Goal: Task Accomplishment & Management: Use online tool/utility

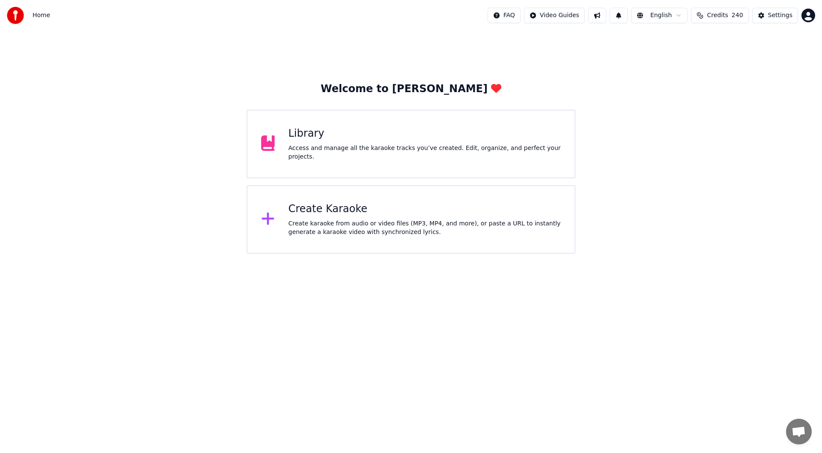
click at [341, 209] on div "Create Karaoke" at bounding box center [425, 209] width 273 height 14
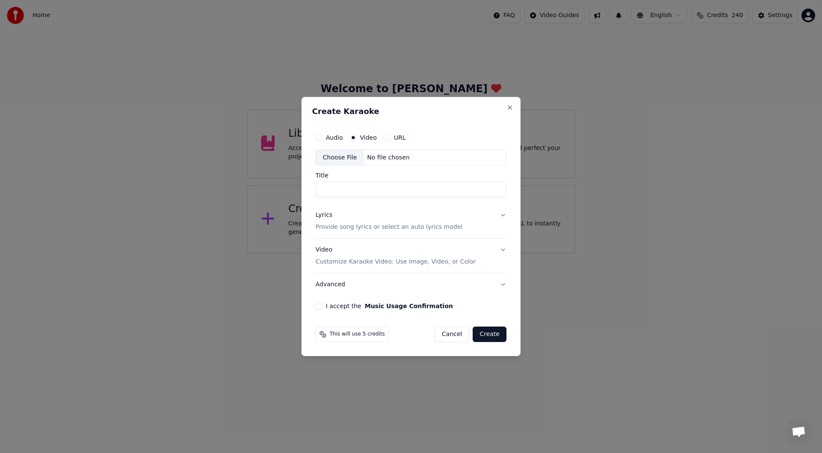
click at [333, 156] on div "Choose File" at bounding box center [340, 157] width 48 height 15
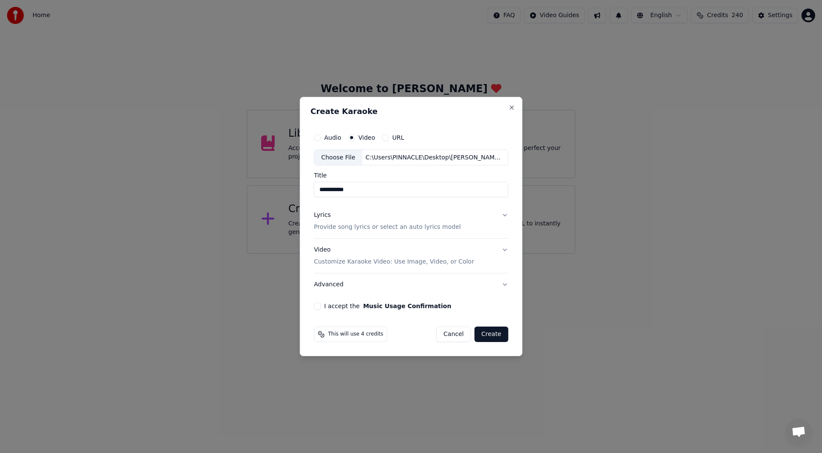
type input "**********"
click at [322, 214] on div "Lyrics" at bounding box center [322, 215] width 17 height 9
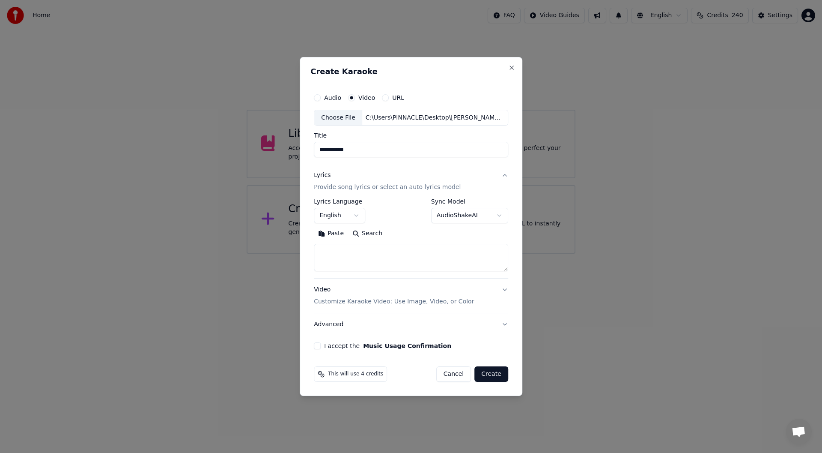
click at [336, 232] on button "Paste" at bounding box center [331, 234] width 34 height 14
click at [318, 345] on button "I accept the Music Usage Confirmation" at bounding box center [317, 345] width 7 height 7
click at [490, 372] on button "Create" at bounding box center [491, 373] width 34 height 15
type textarea "**********"
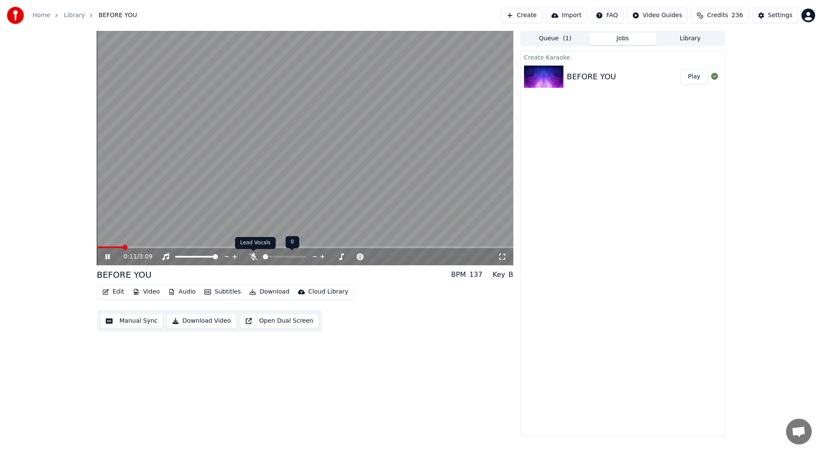
click at [254, 254] on icon at bounding box center [253, 256] width 9 height 7
click at [505, 253] on icon at bounding box center [502, 256] width 9 height 7
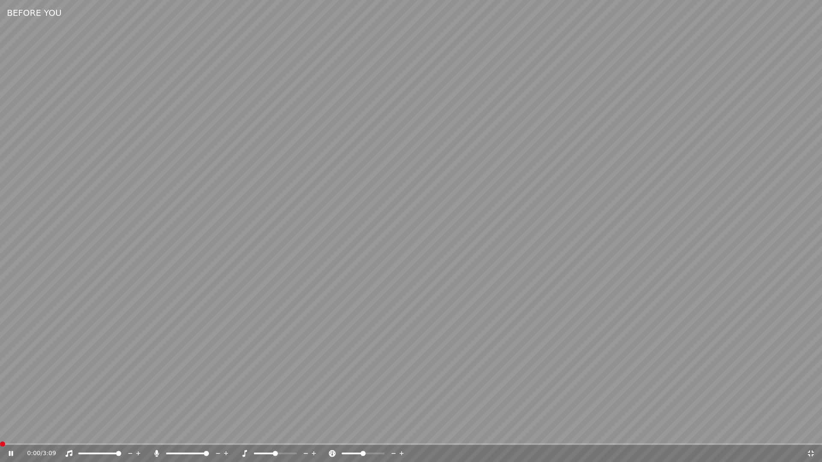
click at [0, 442] on span at bounding box center [2, 444] width 5 height 5
click at [8, 452] on icon at bounding box center [17, 453] width 20 height 7
click at [0, 444] on span at bounding box center [2, 444] width 5 height 5
click at [814, 452] on icon at bounding box center [811, 453] width 9 height 7
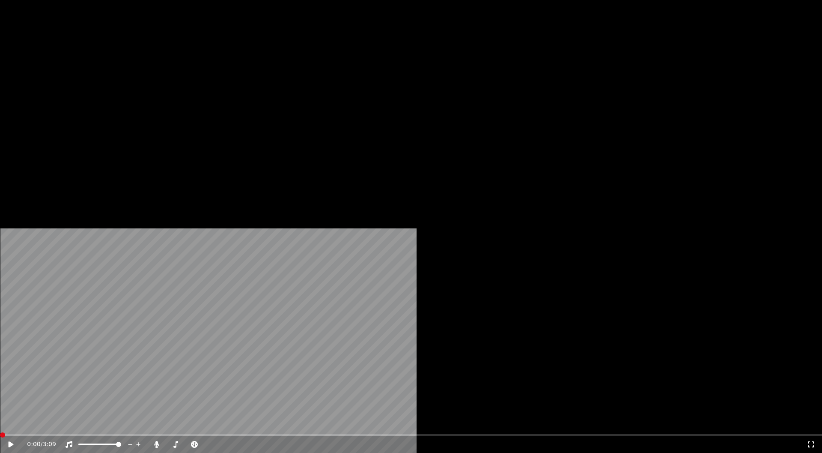
click at [107, 60] on icon "button" at bounding box center [106, 57] width 6 height 6
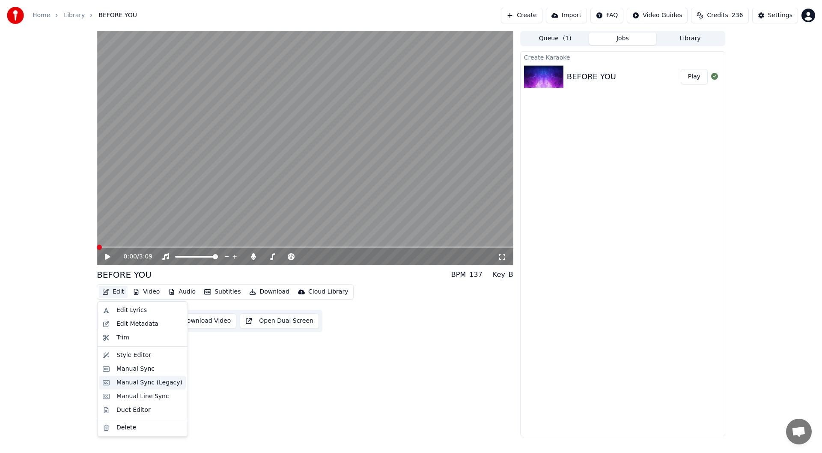
click at [146, 382] on div "Manual Sync (Legacy)" at bounding box center [149, 382] width 66 height 9
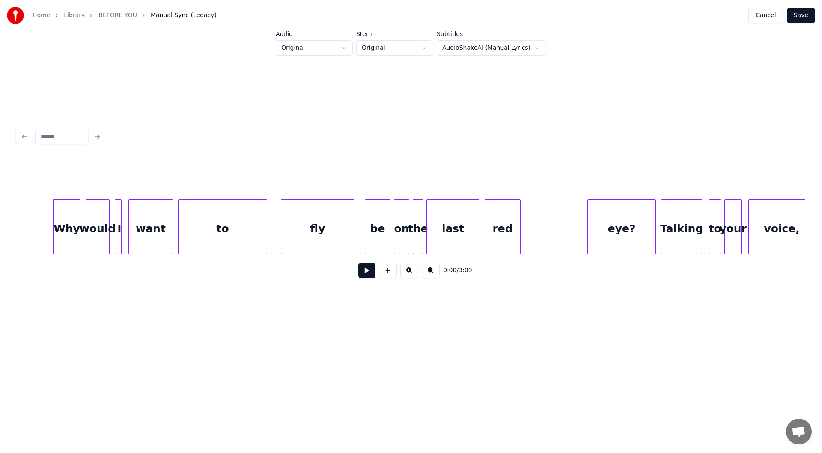
click at [365, 273] on button at bounding box center [366, 269] width 17 height 15
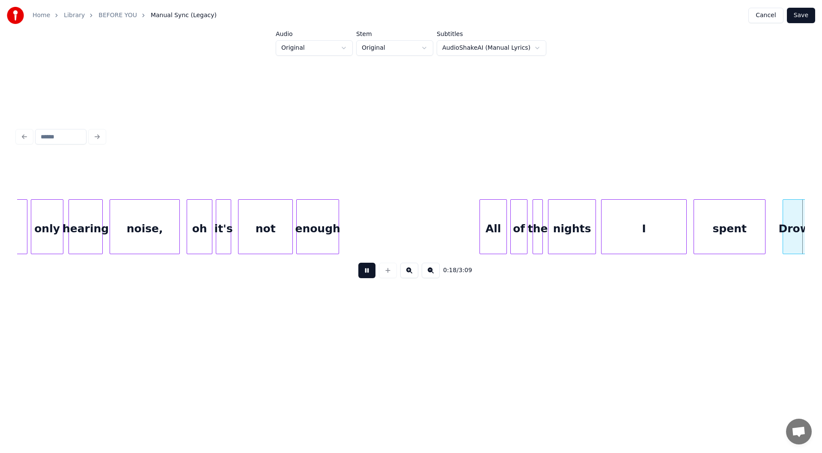
scroll to position [0, 1576]
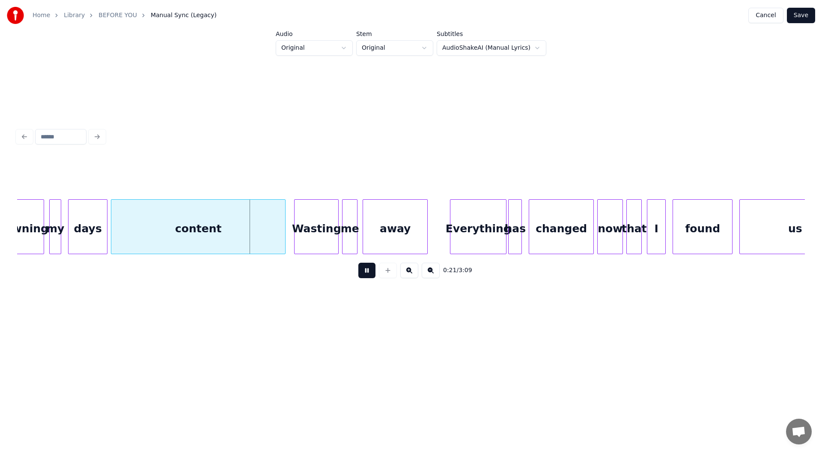
click at [368, 272] on button at bounding box center [366, 269] width 17 height 15
click at [83, 227] on div "days" at bounding box center [88, 229] width 39 height 58
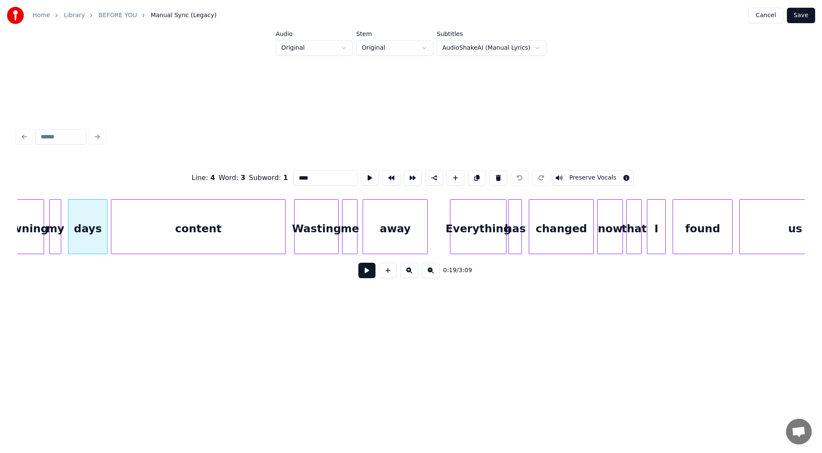
drag, startPoint x: 310, startPoint y: 175, endPoint x: 280, endPoint y: 168, distance: 30.7
click at [280, 168] on div "Line : 4 Word : 3 Subword : 1 **** Preserve Vocals" at bounding box center [411, 177] width 788 height 43
click at [24, 222] on div "Drowning" at bounding box center [19, 229] width 49 height 58
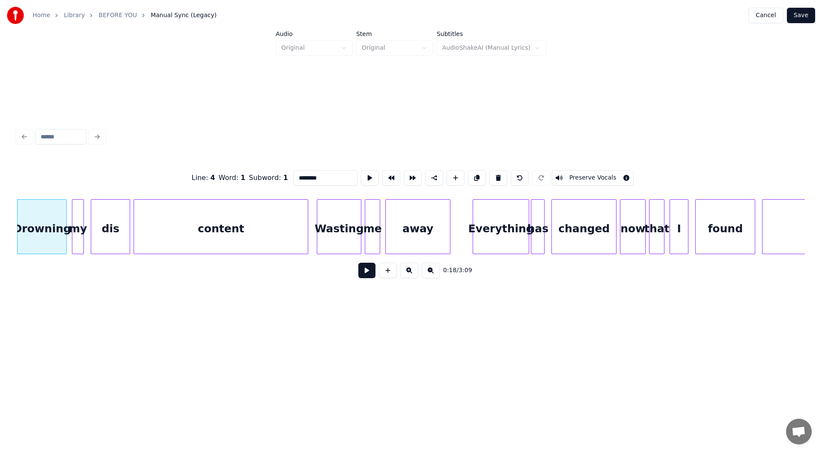
type input "********"
click at [368, 271] on button at bounding box center [366, 269] width 17 height 15
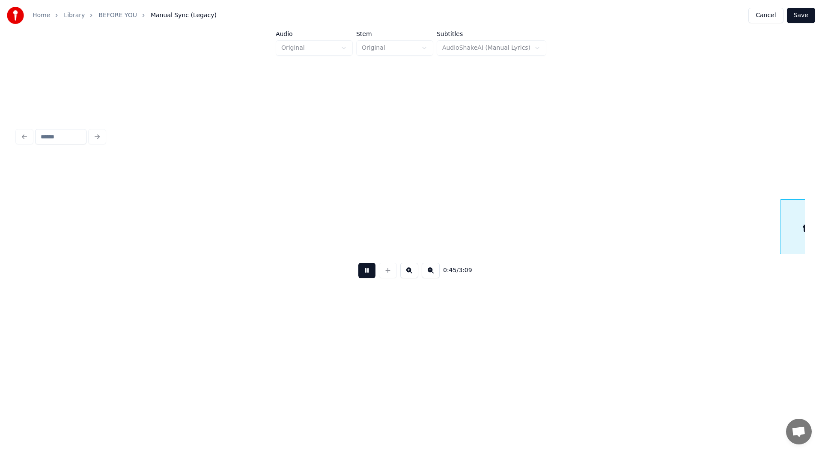
scroll to position [0, 3919]
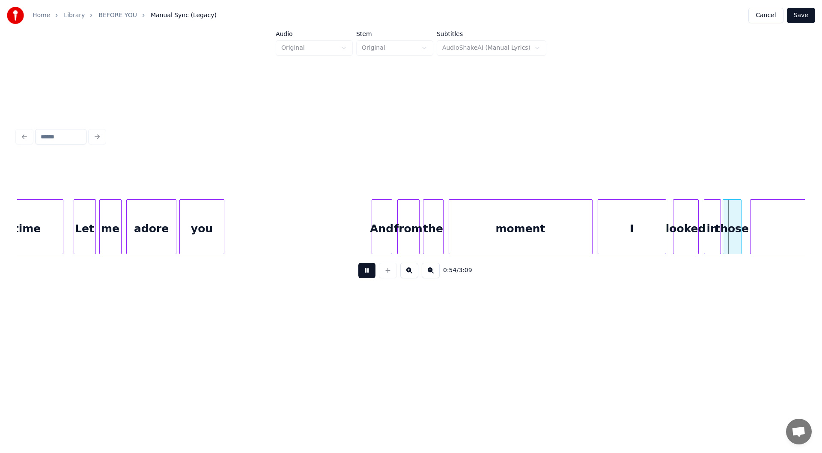
click at [366, 273] on button at bounding box center [366, 269] width 17 height 15
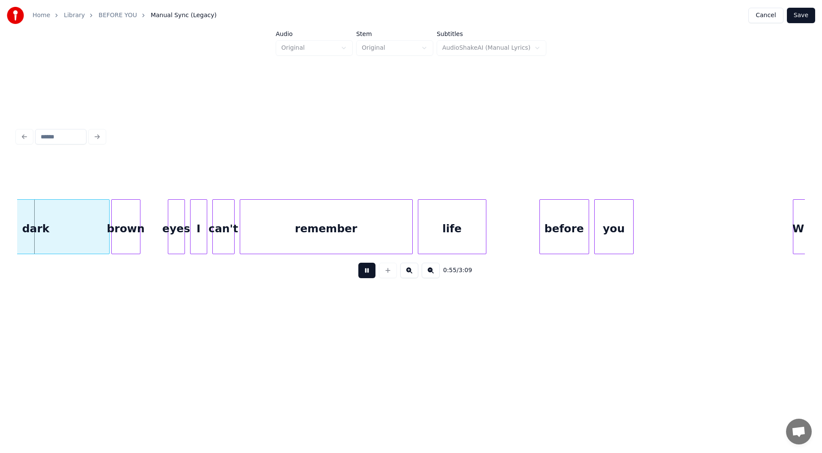
click at [366, 273] on button at bounding box center [366, 269] width 17 height 15
click at [60, 227] on div "dark" at bounding box center [36, 229] width 146 height 58
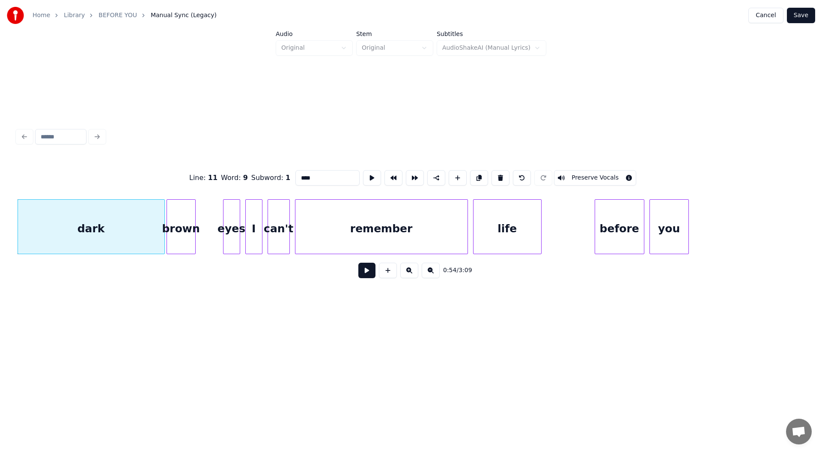
drag, startPoint x: 318, startPoint y: 173, endPoint x: 246, endPoint y: 164, distance: 72.6
click at [246, 164] on div "Line : 11 Word : 9 Subword : 1 **** Preserve Vocals" at bounding box center [411, 177] width 788 height 43
click at [183, 226] on div "brown" at bounding box center [181, 229] width 28 height 58
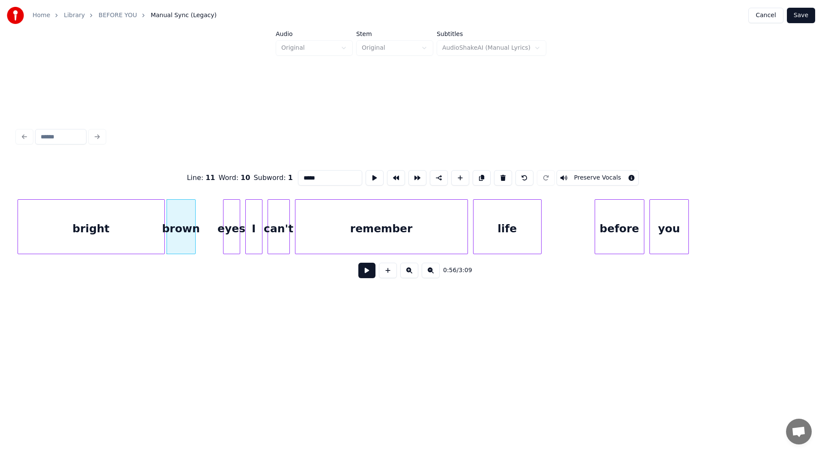
drag, startPoint x: 320, startPoint y: 170, endPoint x: 262, endPoint y: 169, distance: 57.4
click at [262, 169] on div "Line : 11 Word : 10 Subword : 1 ***** Preserve Vocals" at bounding box center [411, 177] width 788 height 43
click at [72, 236] on div "bright" at bounding box center [91, 229] width 146 height 58
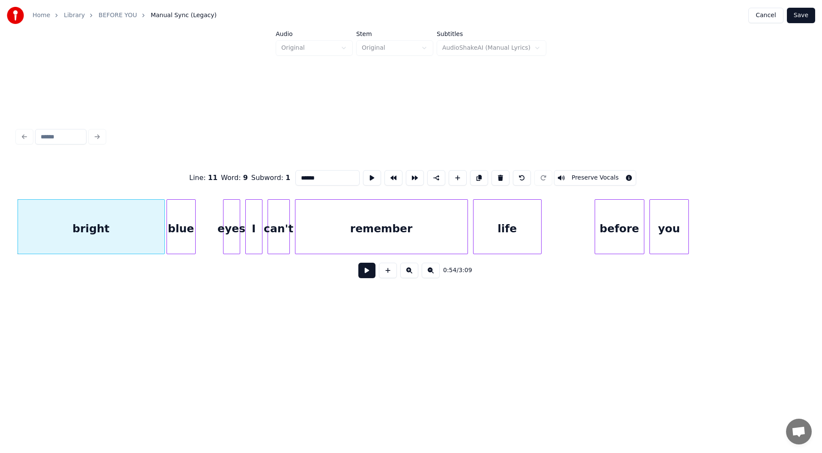
type input "******"
click at [364, 272] on button at bounding box center [366, 269] width 17 height 15
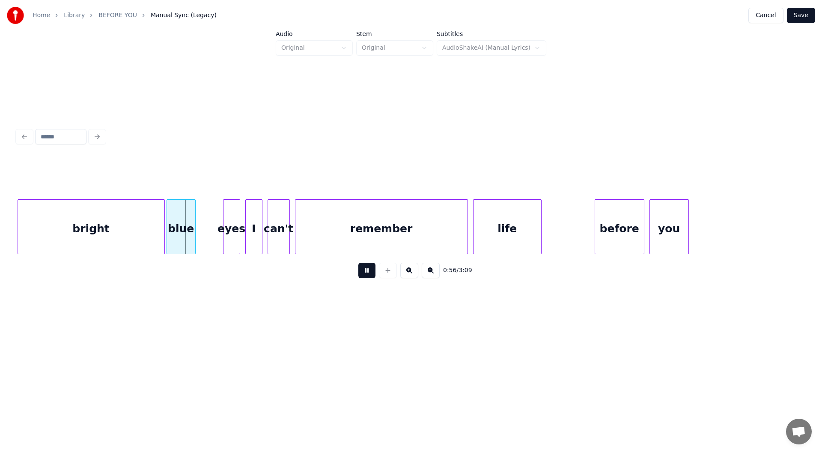
click at [367, 272] on button at bounding box center [366, 269] width 17 height 15
click at [143, 227] on div at bounding box center [143, 227] width 3 height 54
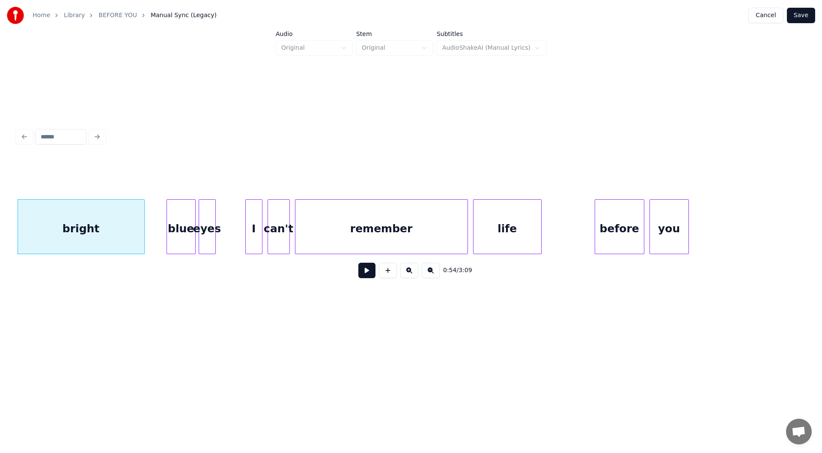
click at [206, 238] on div "eyes" at bounding box center [207, 229] width 16 height 58
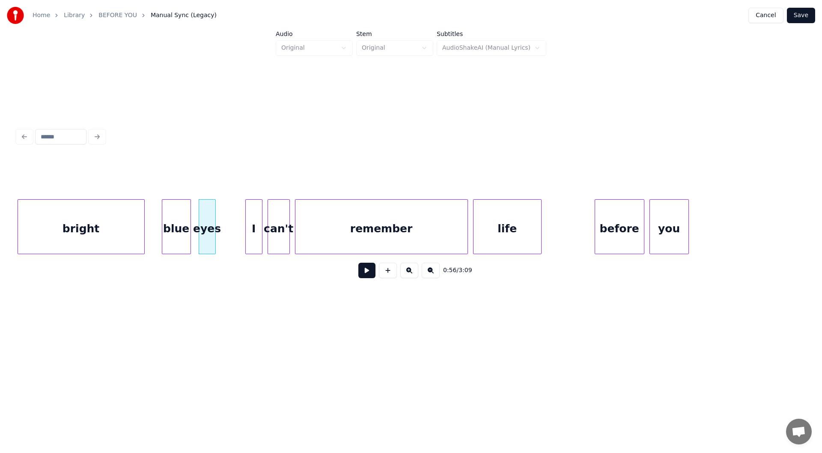
click at [175, 237] on div "blue" at bounding box center [176, 229] width 28 height 58
click at [82, 227] on div "bright" at bounding box center [81, 229] width 126 height 58
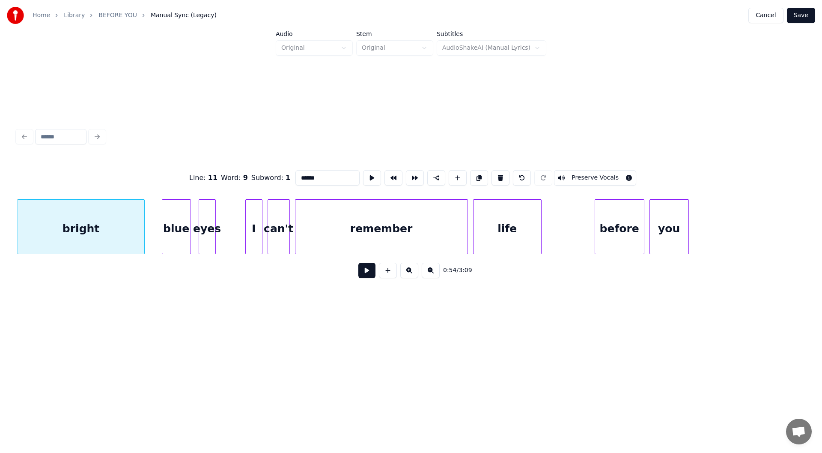
click at [364, 272] on button at bounding box center [366, 269] width 17 height 15
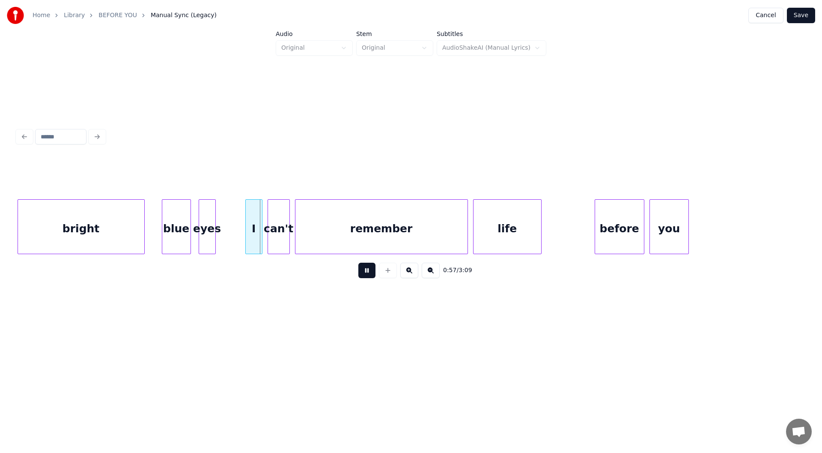
click at [364, 272] on button at bounding box center [366, 269] width 17 height 15
click at [240, 239] on div at bounding box center [240, 227] width 3 height 54
click at [194, 233] on div at bounding box center [195, 227] width 3 height 54
click at [86, 227] on div "bright" at bounding box center [81, 229] width 126 height 58
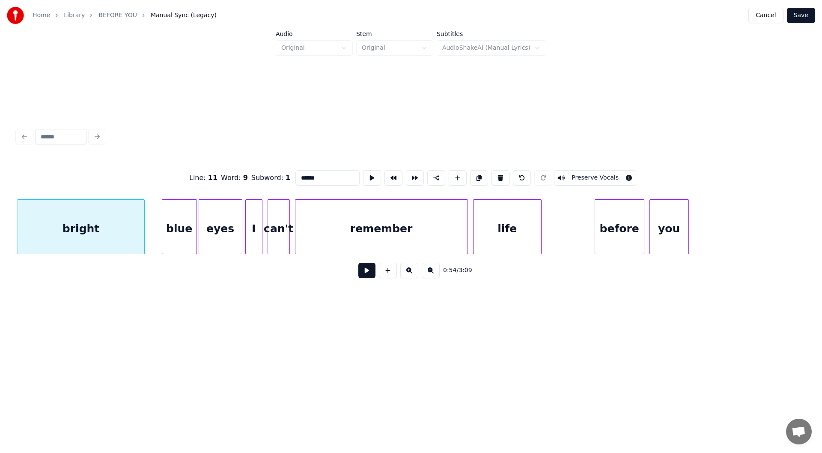
click at [364, 272] on button at bounding box center [366, 269] width 17 height 15
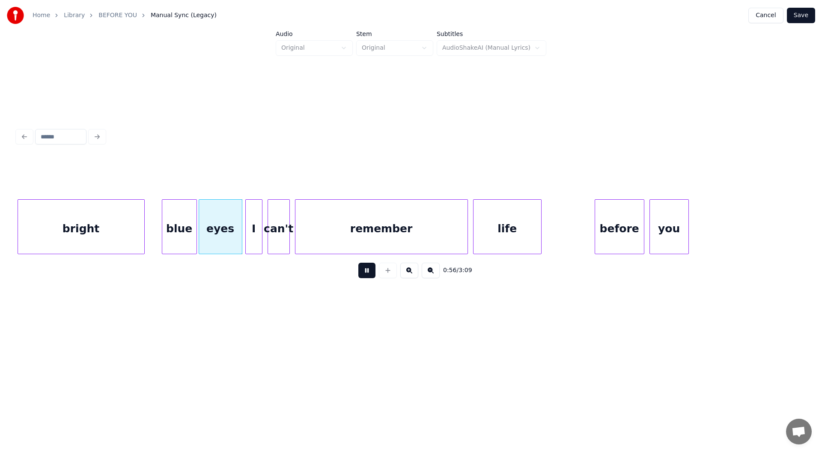
click at [364, 272] on button at bounding box center [366, 269] width 17 height 15
click at [96, 238] on div at bounding box center [97, 227] width 3 height 54
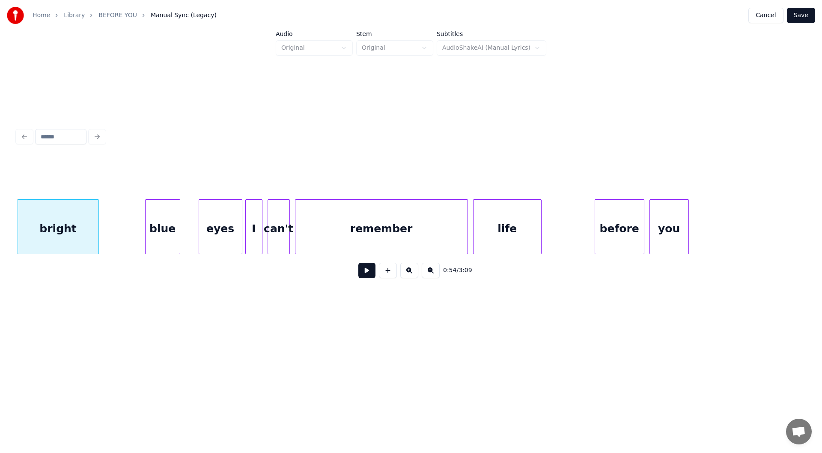
click at [169, 236] on div "blue" at bounding box center [163, 229] width 34 height 58
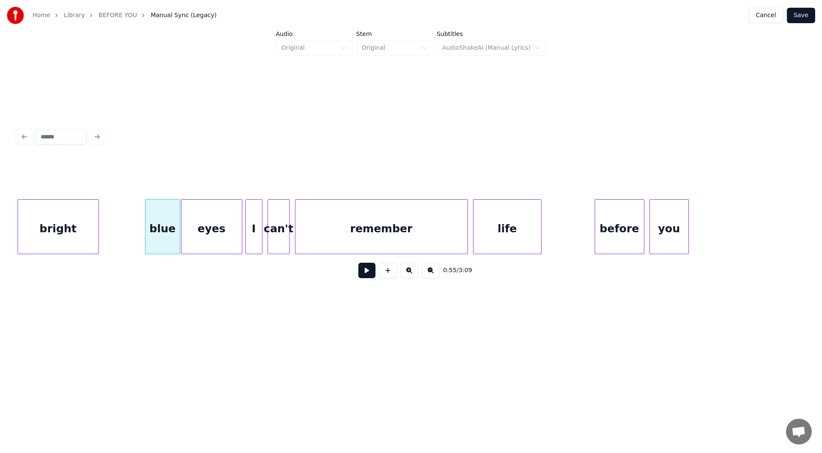
click at [182, 237] on div at bounding box center [183, 227] width 3 height 54
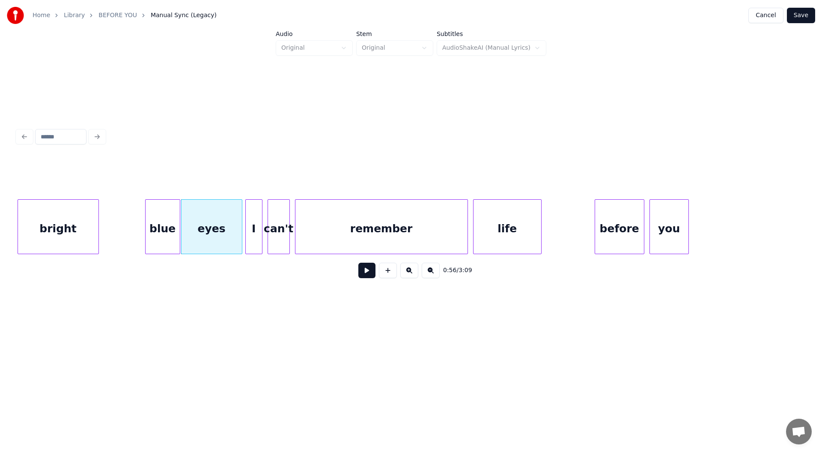
click at [52, 226] on div "bright" at bounding box center [58, 229] width 81 height 58
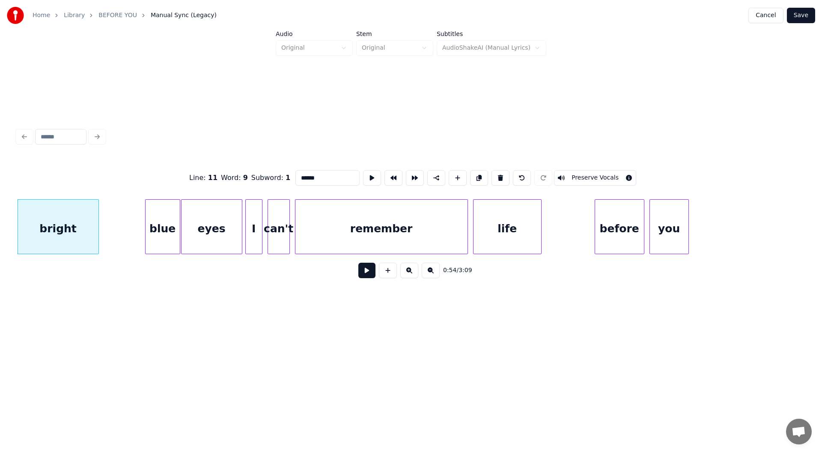
click at [365, 273] on button at bounding box center [366, 269] width 17 height 15
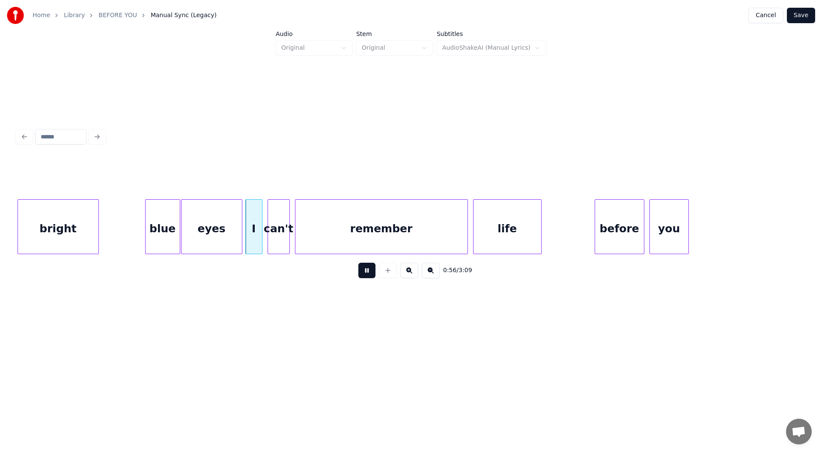
click at [365, 273] on button at bounding box center [366, 269] width 17 height 15
click at [60, 219] on div "bright" at bounding box center [58, 229] width 81 height 58
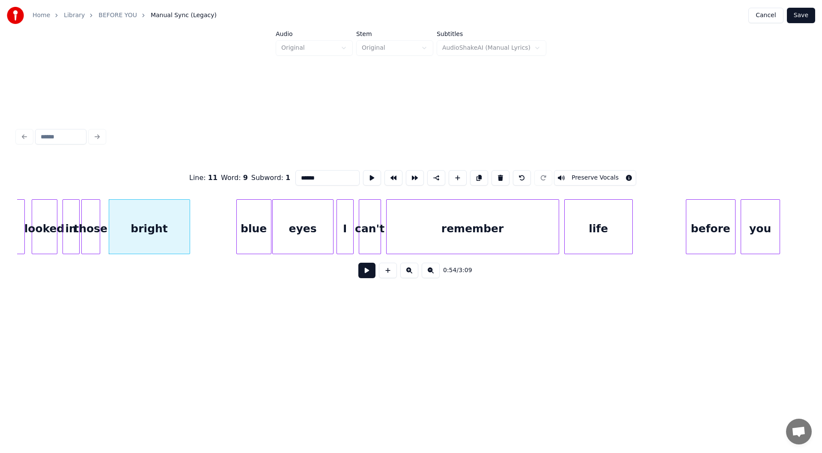
scroll to position [0, 4444]
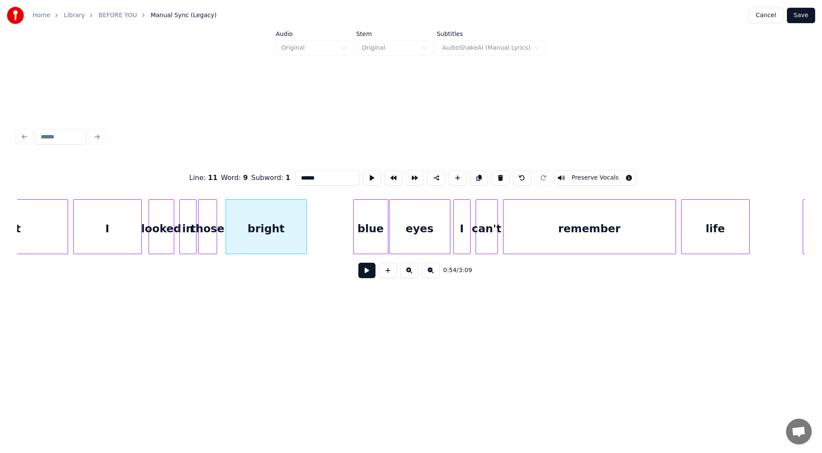
click at [157, 224] on div "looked" at bounding box center [161, 229] width 25 height 58
type input "******"
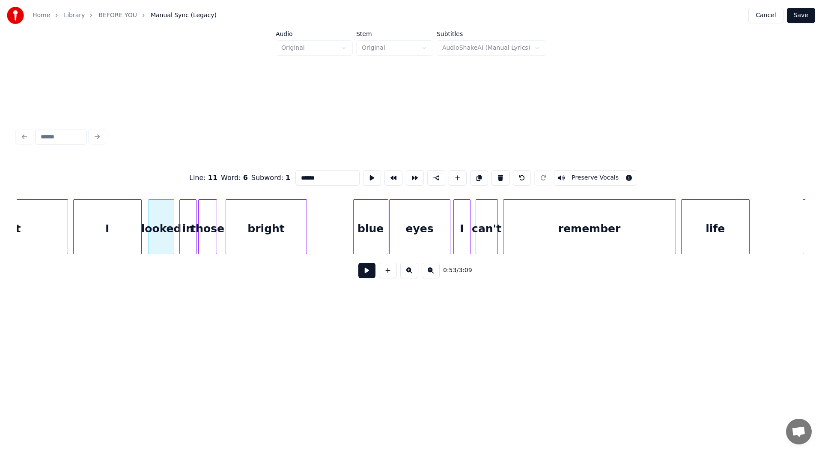
click at [365, 273] on button at bounding box center [366, 269] width 17 height 15
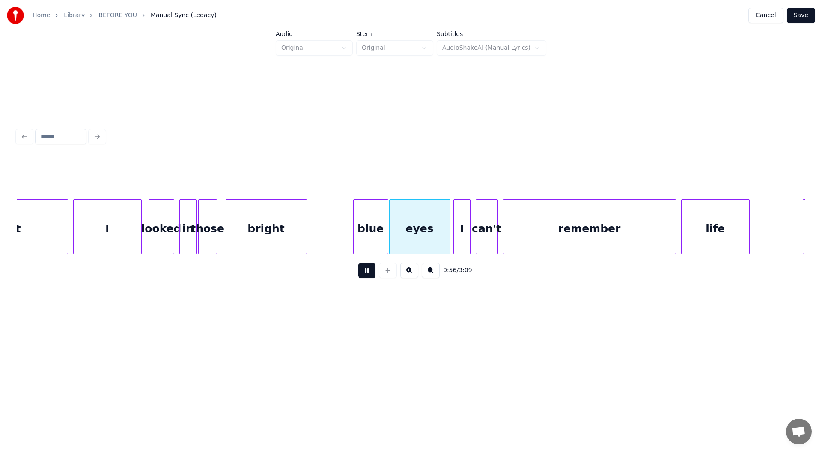
click at [359, 278] on button at bounding box center [366, 269] width 17 height 15
click at [323, 238] on div at bounding box center [324, 227] width 3 height 54
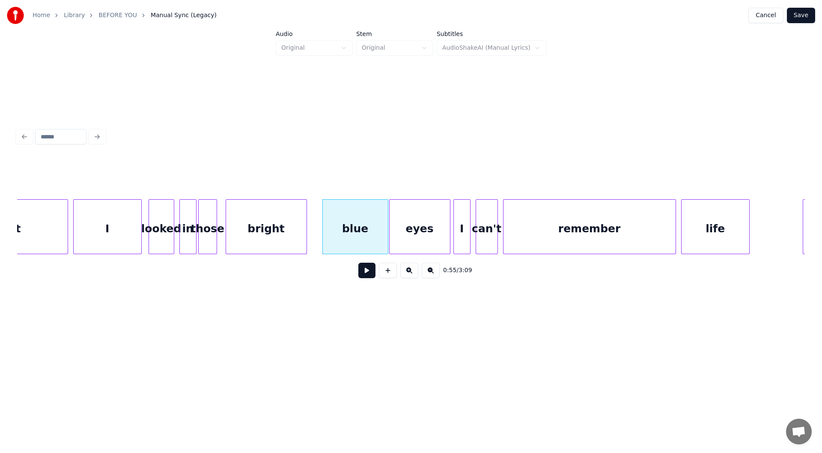
click at [107, 227] on div "I" at bounding box center [108, 229] width 68 height 58
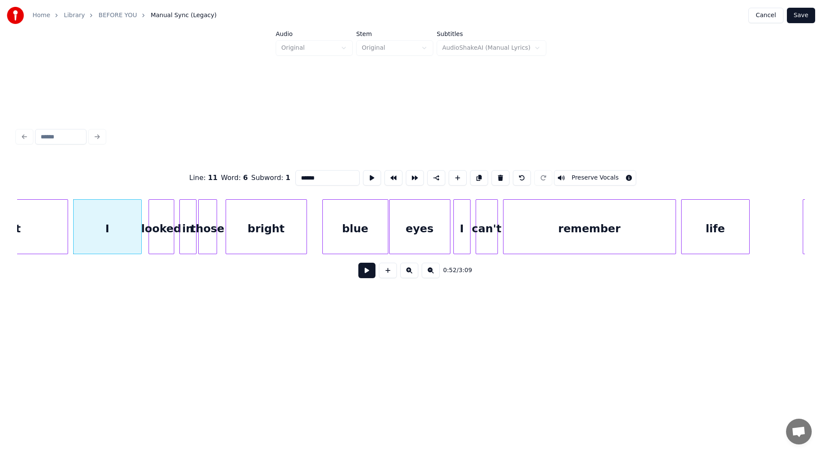
type input "*"
click at [364, 268] on button at bounding box center [366, 269] width 17 height 15
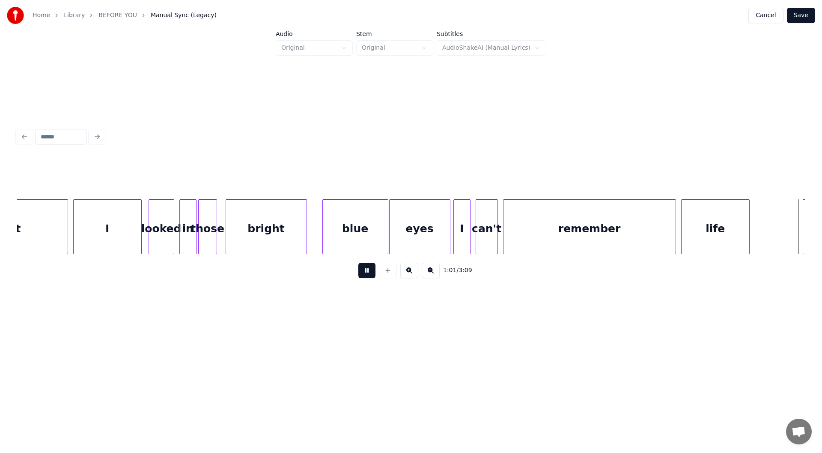
scroll to position [0, 5232]
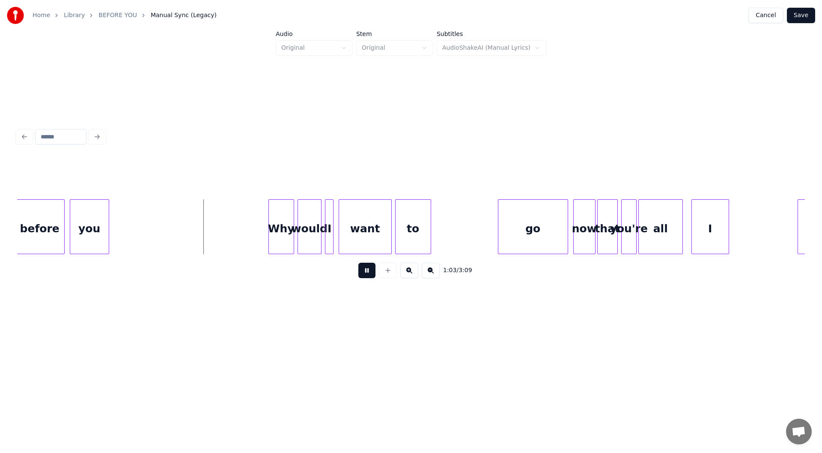
click at [363, 273] on button at bounding box center [366, 269] width 17 height 15
click at [118, 231] on div at bounding box center [119, 227] width 3 height 54
click at [364, 272] on button at bounding box center [366, 269] width 17 height 15
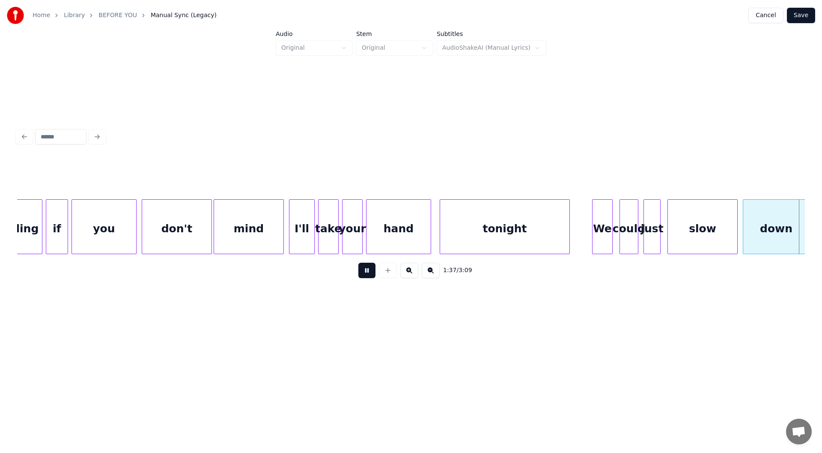
scroll to position [0, 8387]
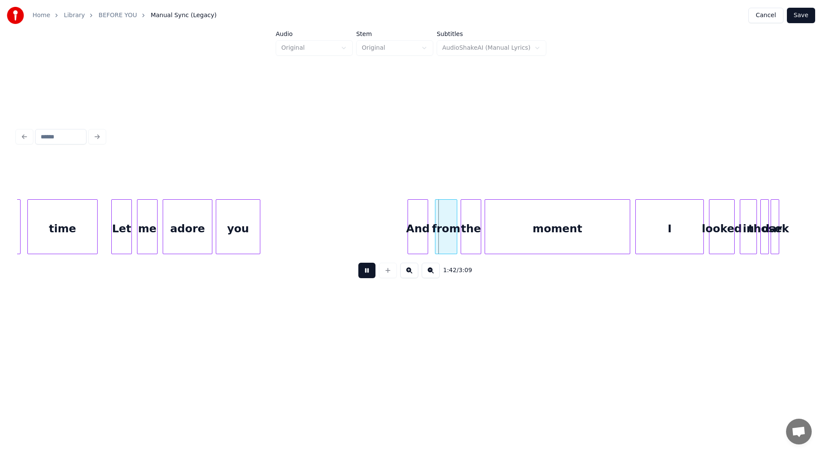
click at [366, 273] on button at bounding box center [366, 269] width 17 height 15
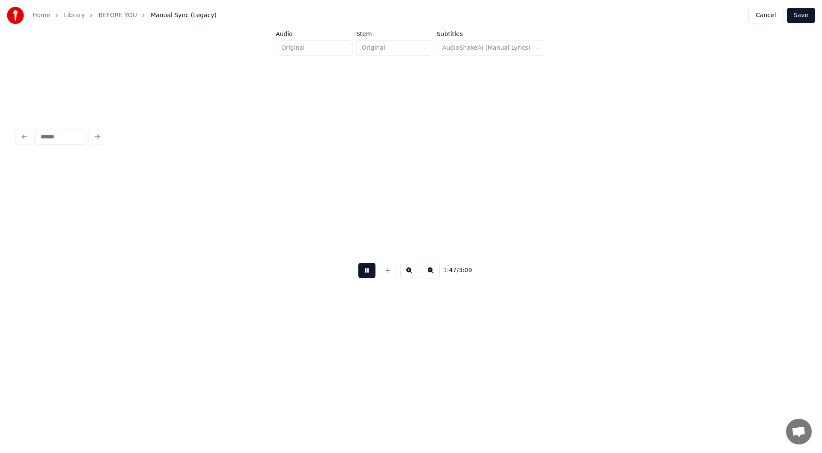
click at [366, 273] on button at bounding box center [366, 269] width 17 height 15
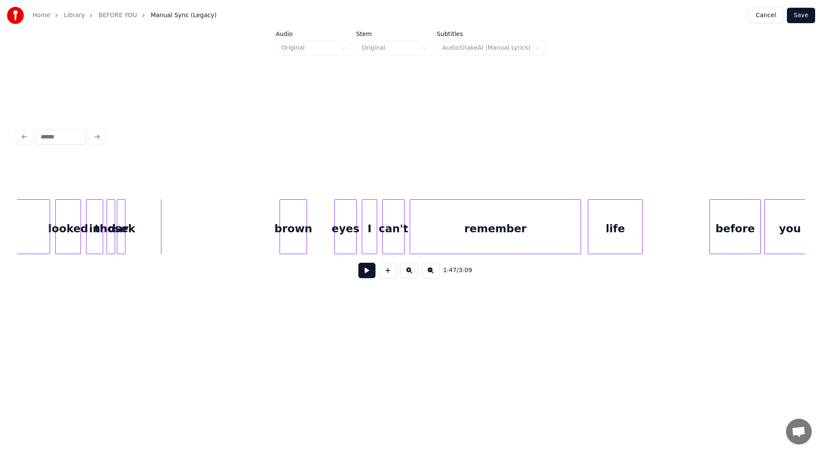
scroll to position [0, 8924]
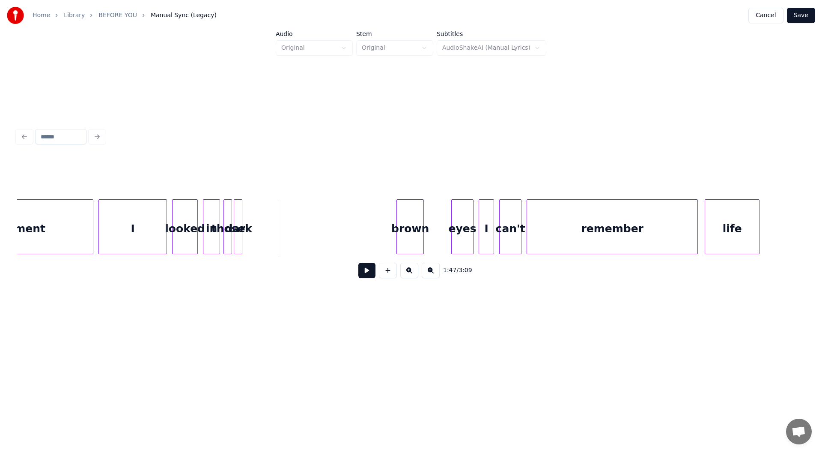
click at [209, 232] on div "in" at bounding box center [211, 229] width 16 height 58
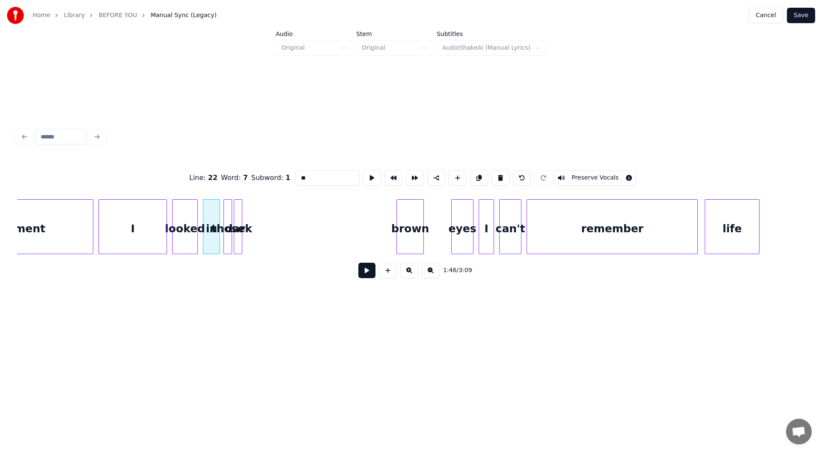
click at [367, 273] on button at bounding box center [366, 269] width 17 height 15
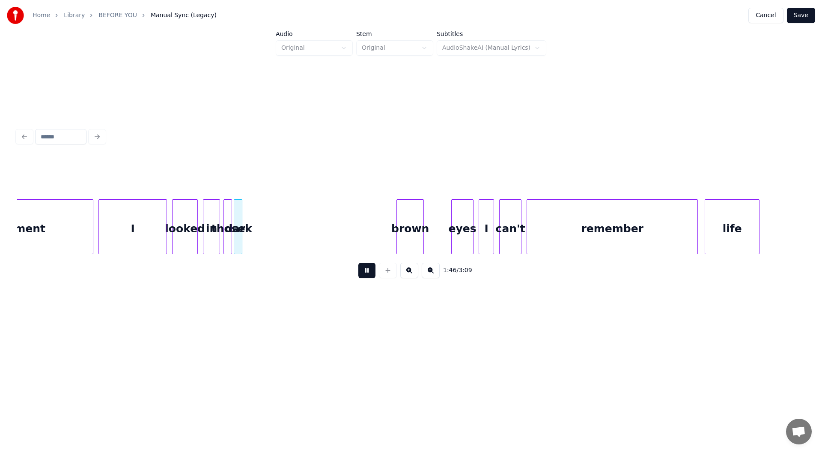
click at [367, 273] on button at bounding box center [366, 269] width 17 height 15
click at [239, 236] on div "dark" at bounding box center [238, 226] width 9 height 55
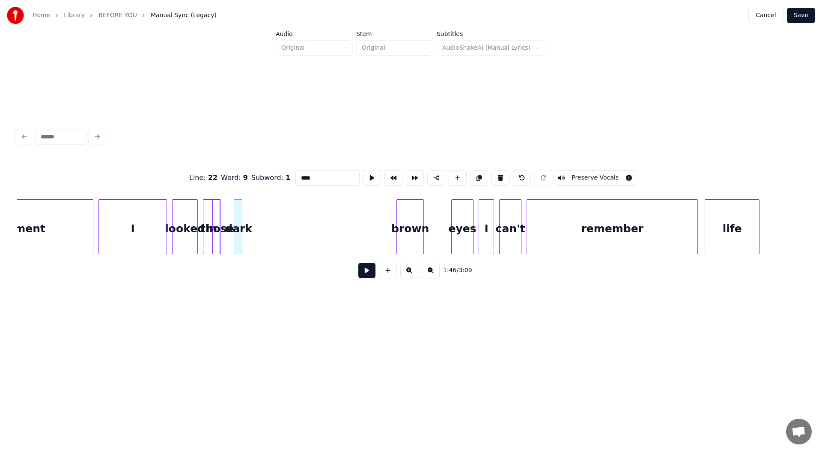
click at [221, 221] on div "those" at bounding box center [217, 229] width 9 height 58
click at [252, 219] on div "dark" at bounding box center [252, 229] width 9 height 58
click at [304, 215] on div at bounding box center [303, 227] width 3 height 54
drag, startPoint x: 313, startPoint y: 176, endPoint x: 286, endPoint y: 169, distance: 27.4
click at [286, 169] on div "Line : 22 Word : 9 Subword : 1 **** Preserve Vocals" at bounding box center [411, 177] width 788 height 43
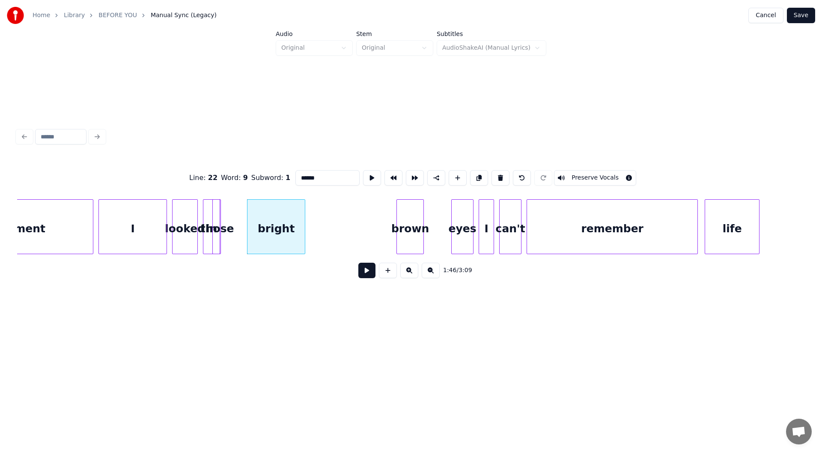
click at [413, 231] on div "brown" at bounding box center [410, 229] width 27 height 58
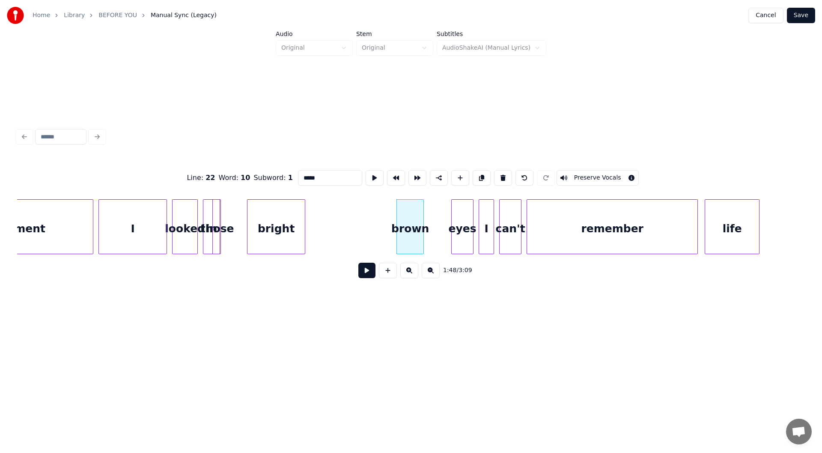
drag, startPoint x: 316, startPoint y: 173, endPoint x: 270, endPoint y: 168, distance: 46.1
click at [270, 168] on div "Line : 22 Word : 10 Subword : 1 ***** Preserve Vocals" at bounding box center [411, 177] width 788 height 43
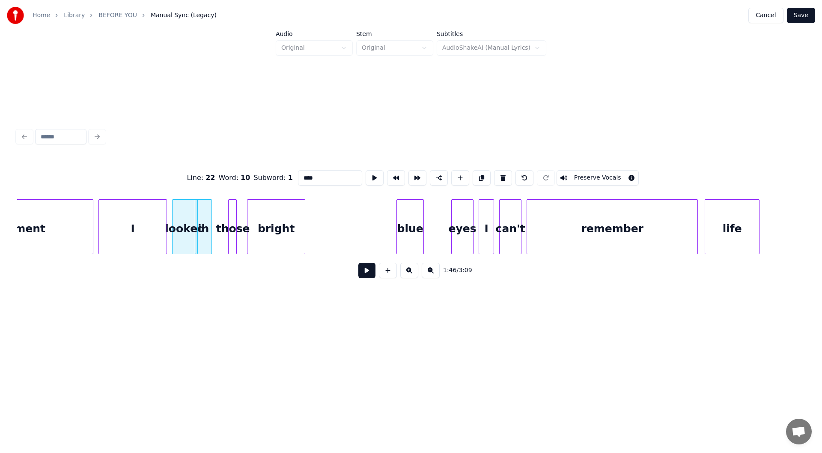
click at [233, 223] on div "those" at bounding box center [233, 229] width 9 height 58
click at [210, 239] on div "in" at bounding box center [211, 229] width 16 height 58
click at [60, 226] on div "moment" at bounding box center [20, 229] width 145 height 58
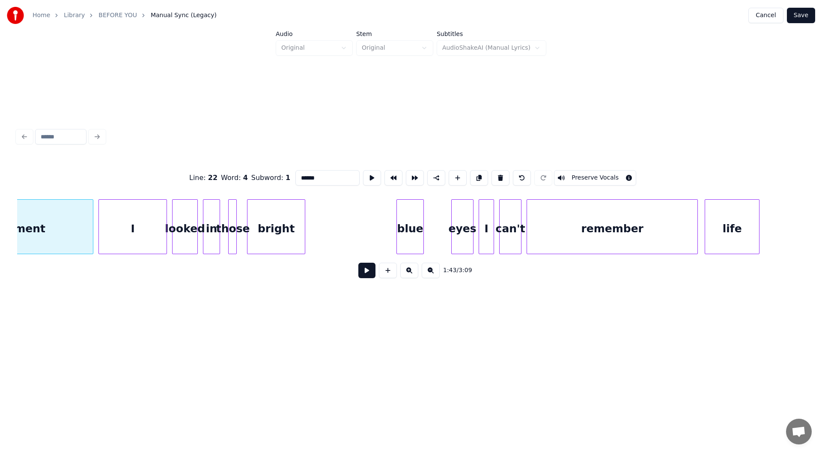
scroll to position [0, 8854]
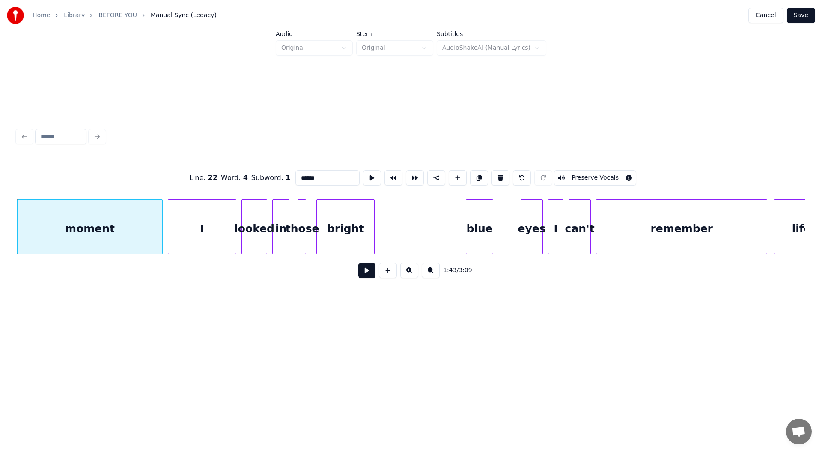
type input "******"
click at [365, 272] on button at bounding box center [366, 269] width 17 height 15
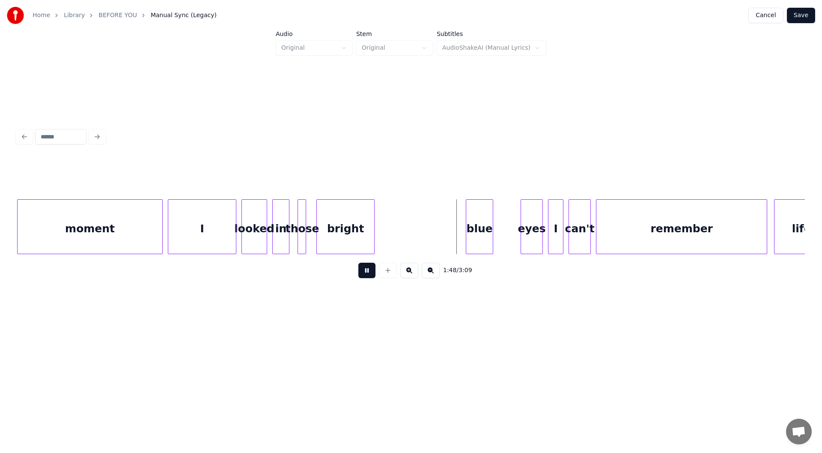
click at [367, 274] on button at bounding box center [366, 269] width 17 height 15
click at [400, 227] on div at bounding box center [401, 227] width 3 height 54
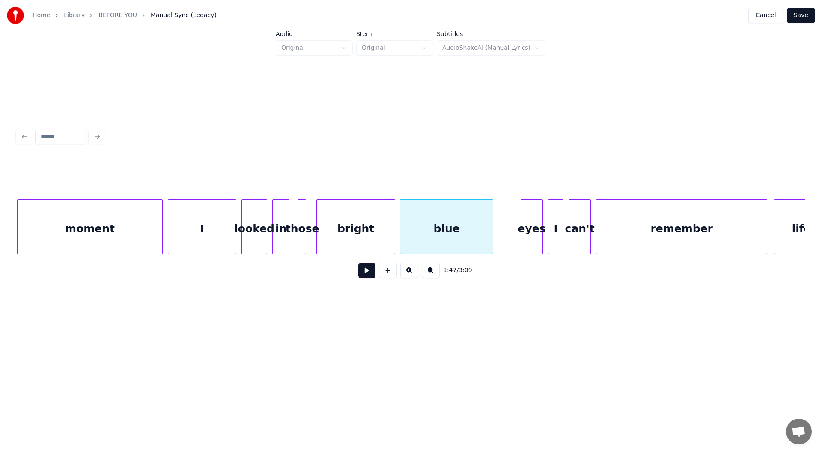
click at [392, 232] on div at bounding box center [393, 227] width 3 height 54
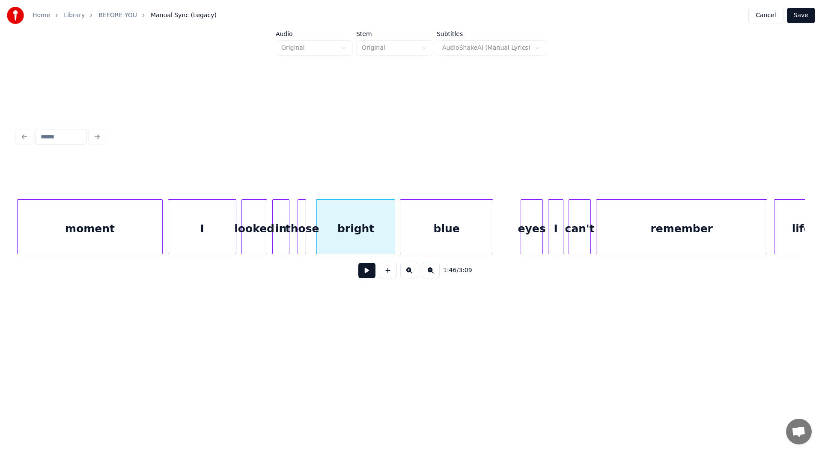
click at [255, 239] on div "looked" at bounding box center [254, 229] width 25 height 58
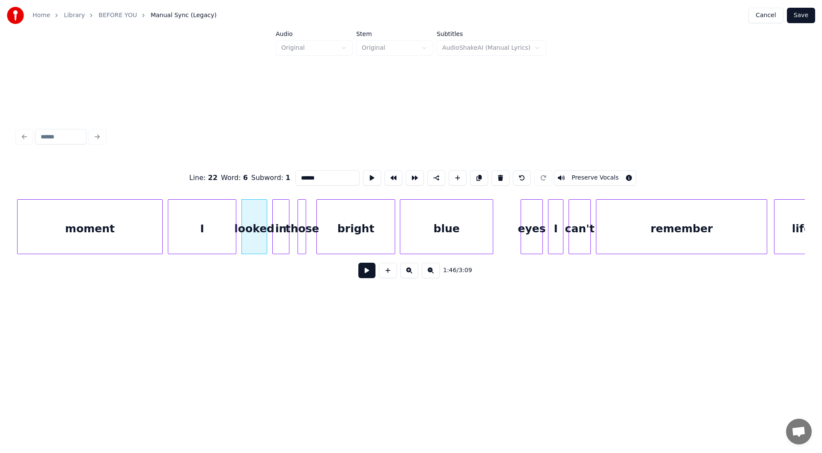
click at [363, 273] on button at bounding box center [366, 269] width 17 height 15
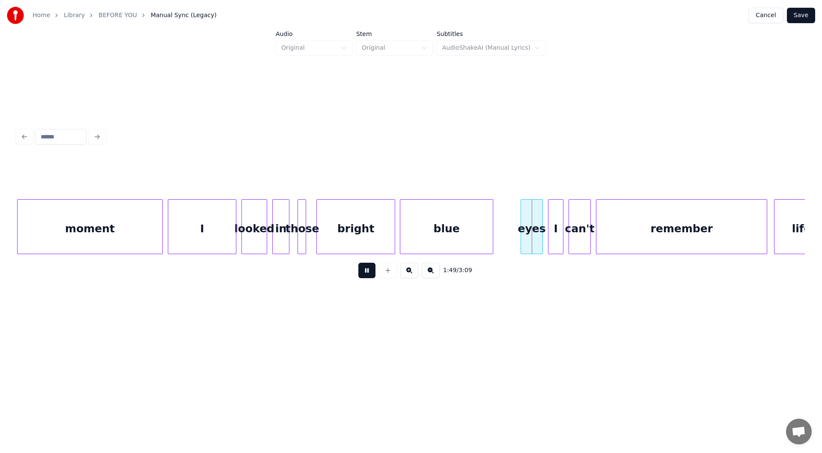
click at [364, 273] on button at bounding box center [366, 269] width 17 height 15
click at [497, 230] on div at bounding box center [497, 227] width 3 height 54
click at [444, 235] on div "blue" at bounding box center [430, 229] width 92 height 58
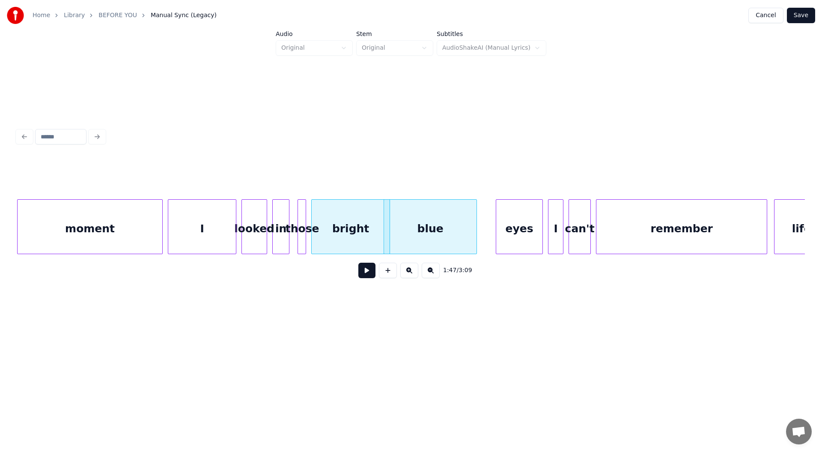
click at [354, 239] on div "bright" at bounding box center [351, 229] width 78 height 58
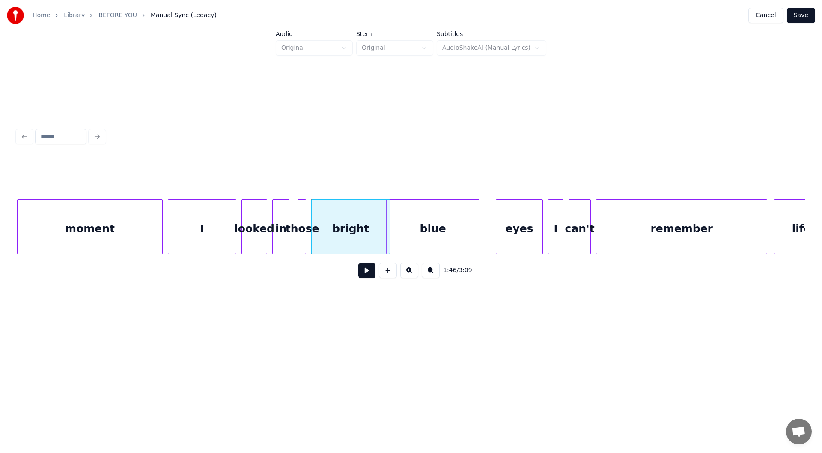
click at [452, 230] on div "blue" at bounding box center [433, 229] width 92 height 58
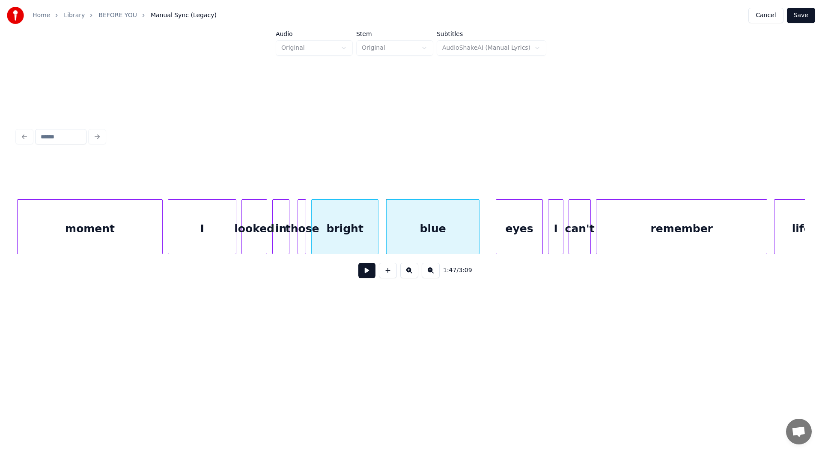
click at [376, 241] on div at bounding box center [377, 227] width 3 height 54
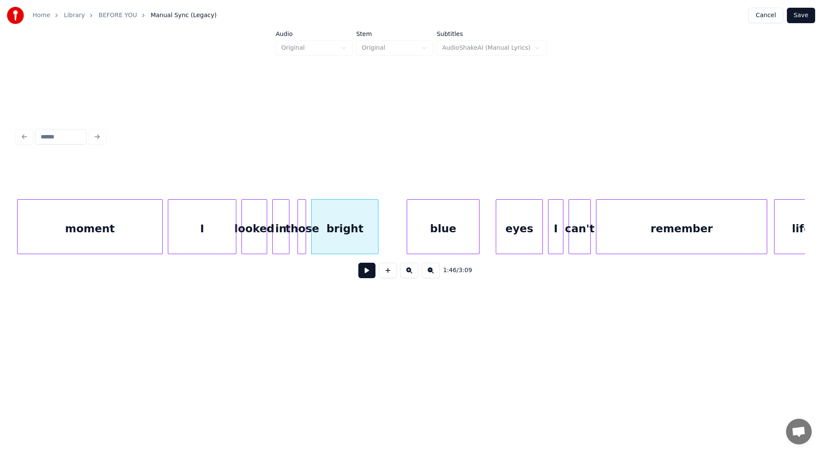
click at [407, 229] on div at bounding box center [408, 227] width 3 height 54
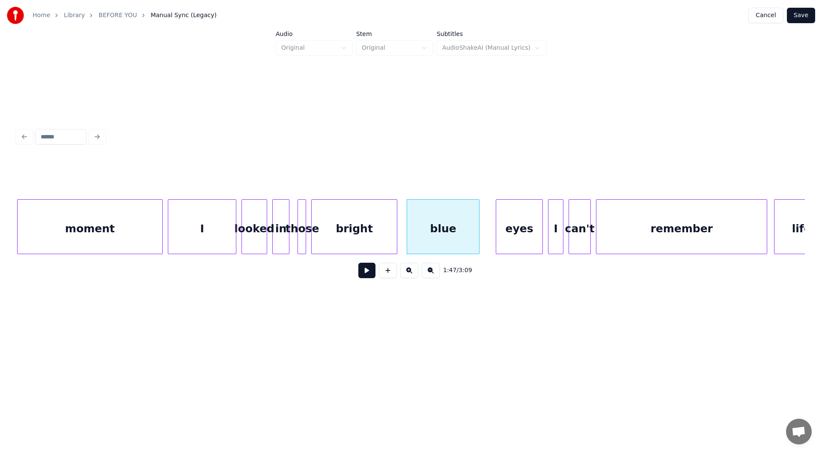
click at [396, 230] on div at bounding box center [395, 227] width 3 height 54
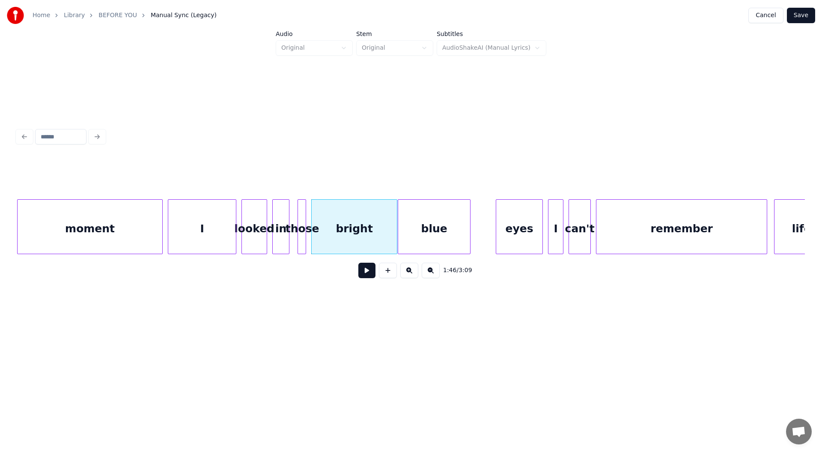
click at [441, 230] on div "blue" at bounding box center [434, 229] width 72 height 58
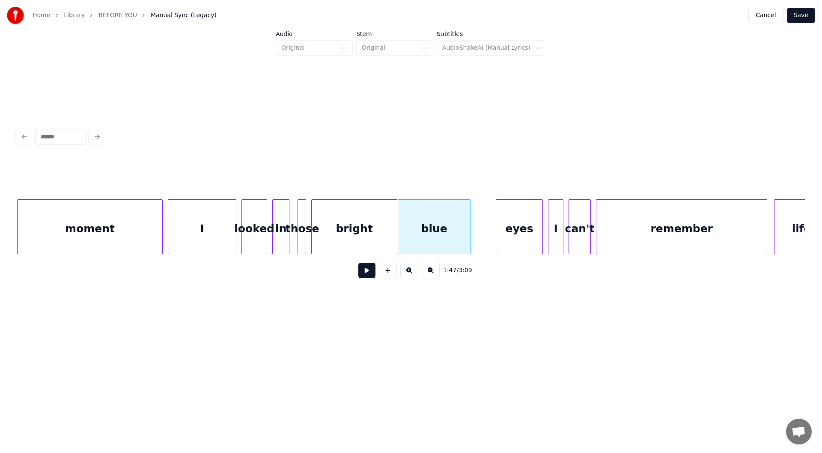
click at [187, 222] on div "I" at bounding box center [202, 229] width 68 height 58
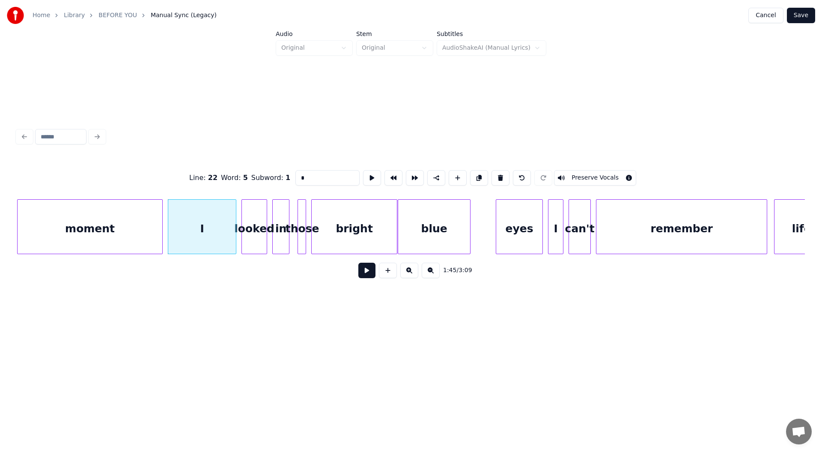
click at [365, 273] on button at bounding box center [366, 269] width 17 height 15
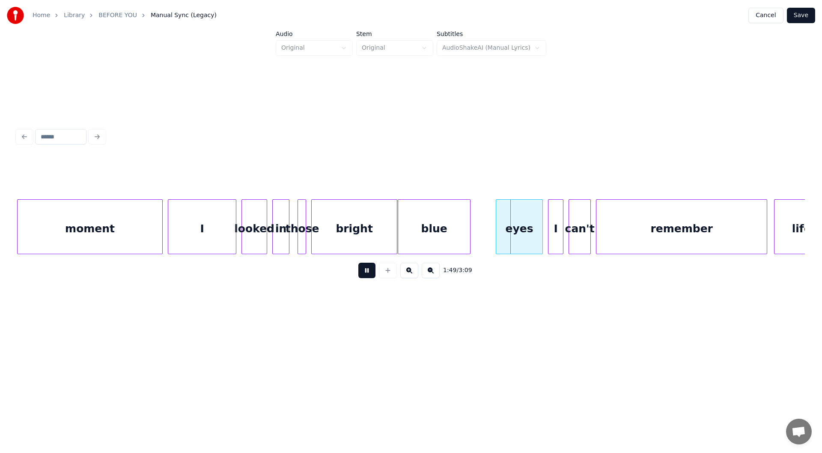
click at [372, 273] on button at bounding box center [366, 269] width 17 height 15
click at [471, 239] on div at bounding box center [471, 227] width 3 height 54
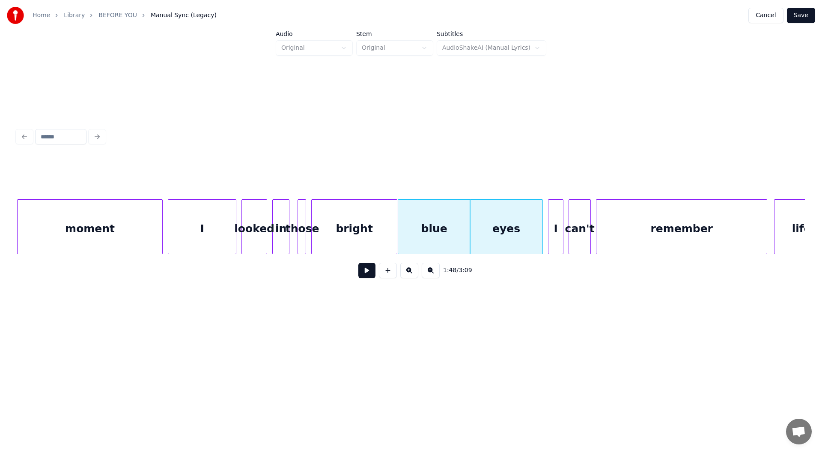
click at [364, 271] on button at bounding box center [366, 269] width 17 height 15
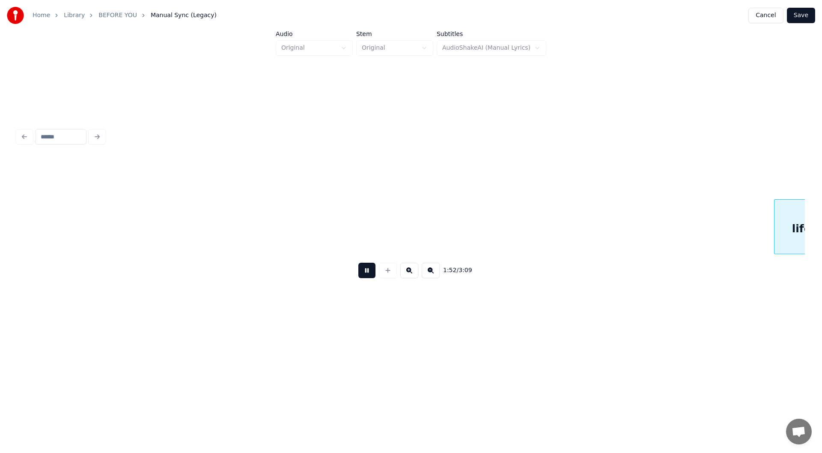
scroll to position [0, 9643]
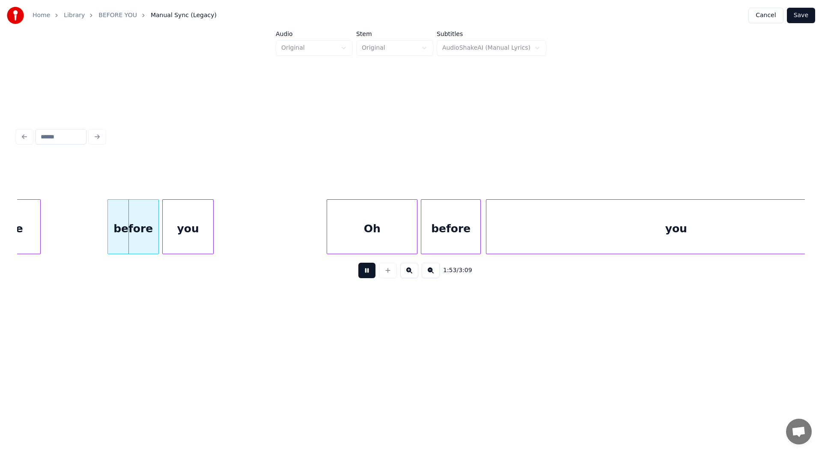
click at [365, 274] on button at bounding box center [366, 269] width 17 height 15
click at [78, 237] on div at bounding box center [77, 227] width 3 height 54
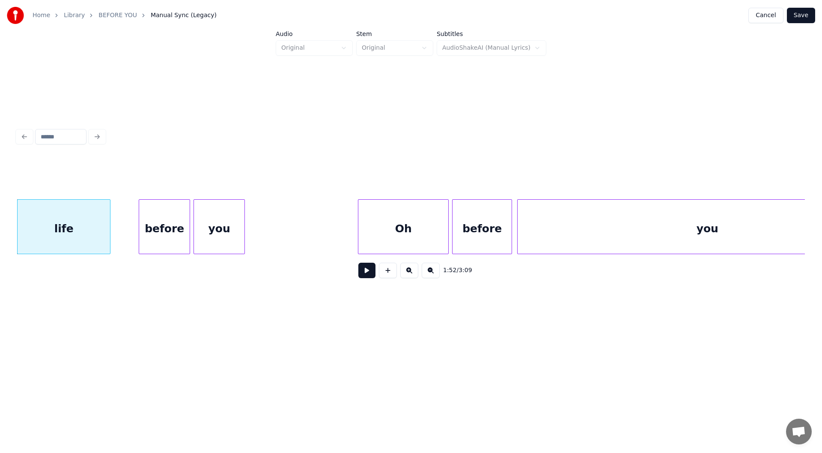
click at [368, 271] on button at bounding box center [366, 269] width 17 height 15
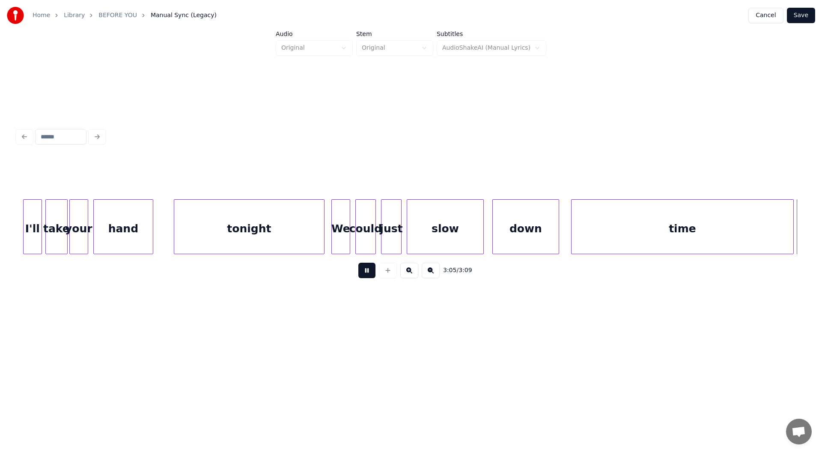
scroll to position [0, 15454]
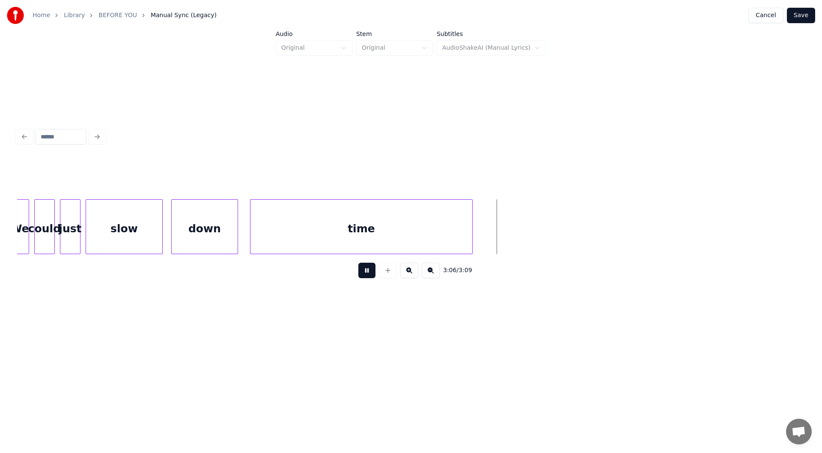
click at [365, 273] on button at bounding box center [366, 269] width 17 height 15
click at [802, 15] on button "Save" at bounding box center [801, 15] width 28 height 15
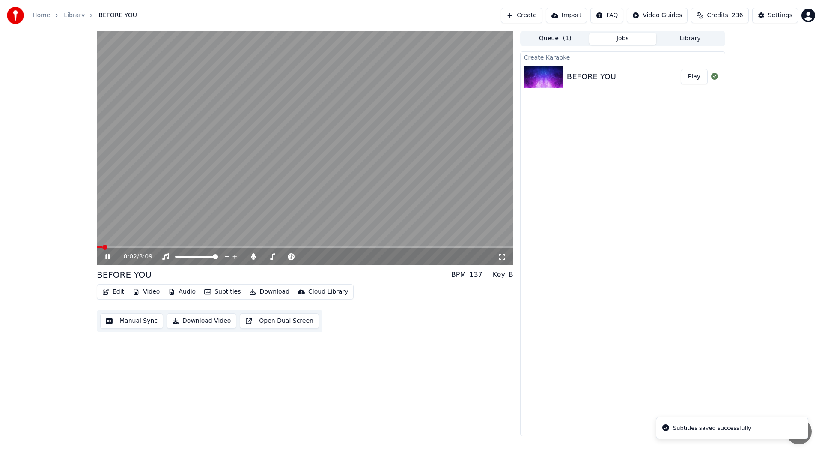
click at [503, 253] on div "0:02 / 3:09" at bounding box center [305, 256] width 410 height 9
click at [503, 253] on icon at bounding box center [502, 256] width 9 height 7
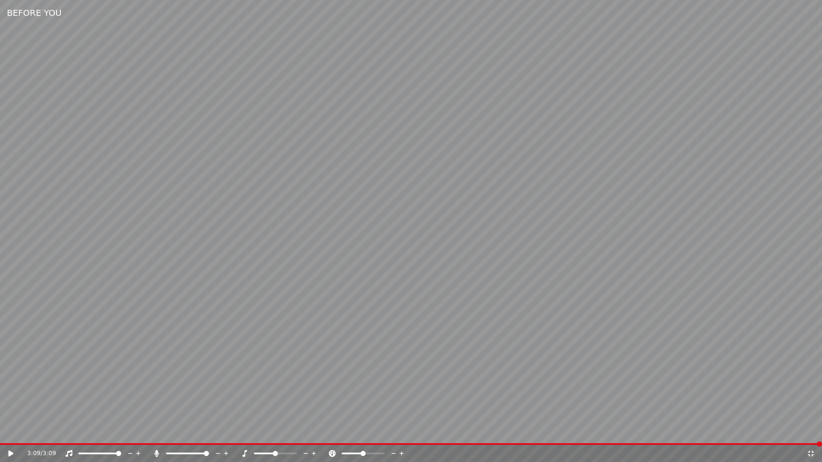
click at [810, 452] on icon at bounding box center [811, 453] width 9 height 7
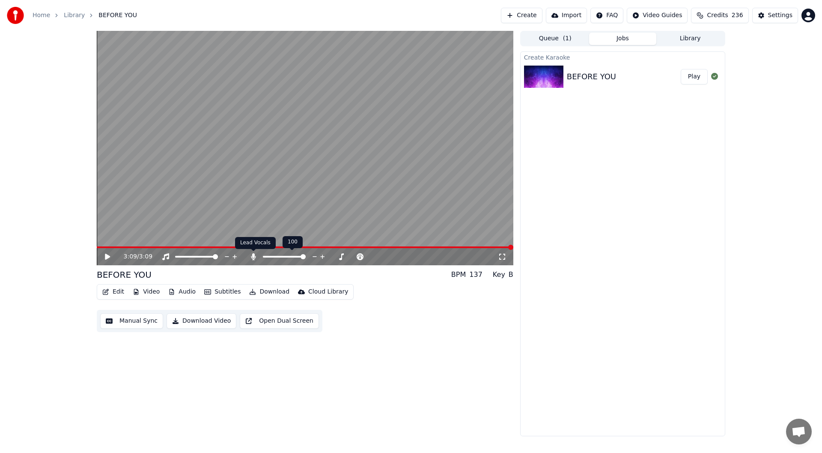
click at [254, 255] on icon at bounding box center [253, 256] width 5 height 7
click at [107, 254] on icon at bounding box center [114, 256] width 20 height 7
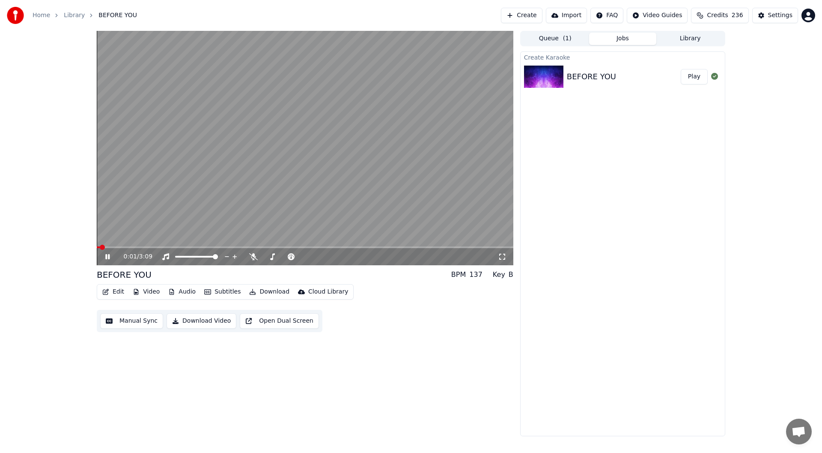
click at [501, 254] on icon at bounding box center [502, 257] width 6 height 6
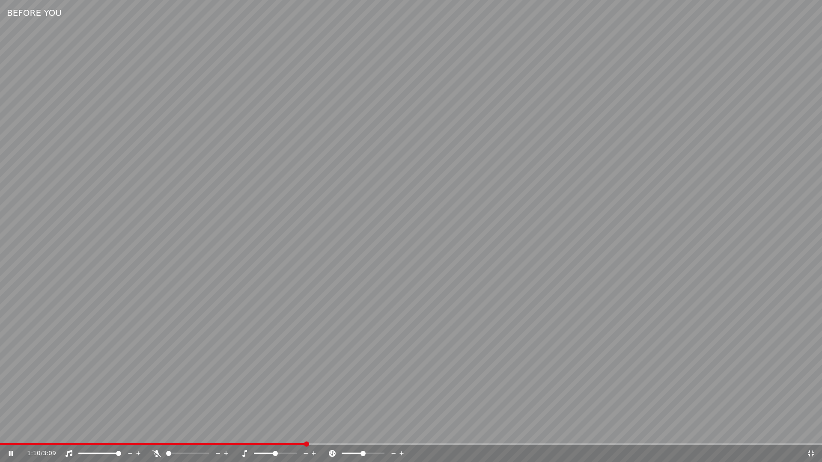
click at [811, 452] on icon at bounding box center [811, 453] width 9 height 7
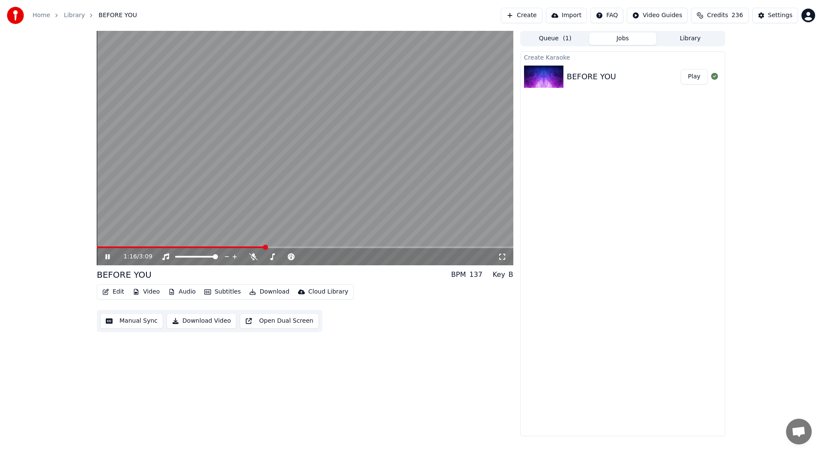
drag, startPoint x: 501, startPoint y: 256, endPoint x: 501, endPoint y: 265, distance: 9.9
click at [501, 256] on icon at bounding box center [502, 256] width 9 height 7
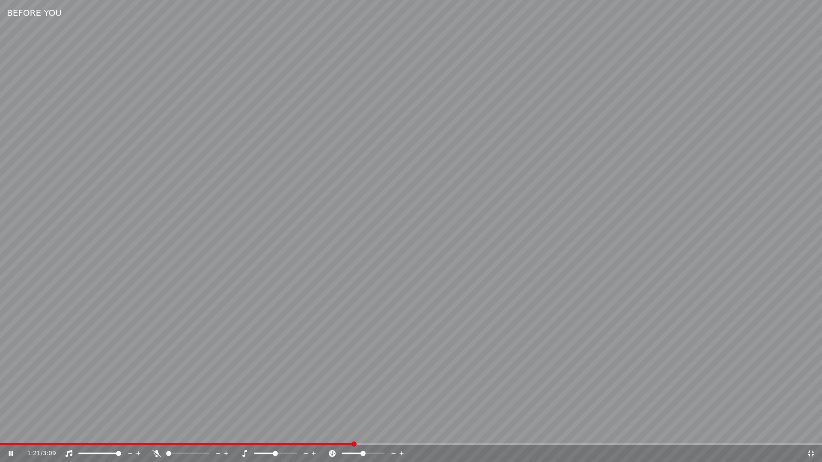
click at [10, 452] on icon at bounding box center [11, 453] width 4 height 5
click at [808, 452] on icon at bounding box center [811, 454] width 6 height 6
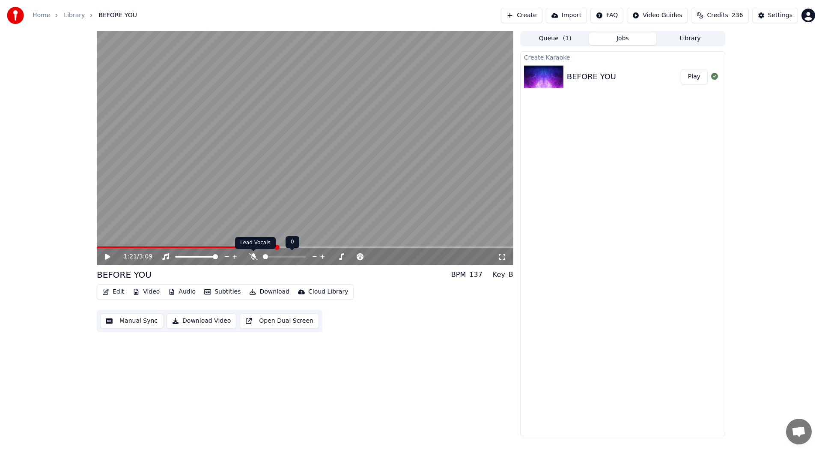
click at [254, 255] on icon at bounding box center [253, 256] width 9 height 7
click at [264, 292] on button "Download" at bounding box center [269, 292] width 47 height 12
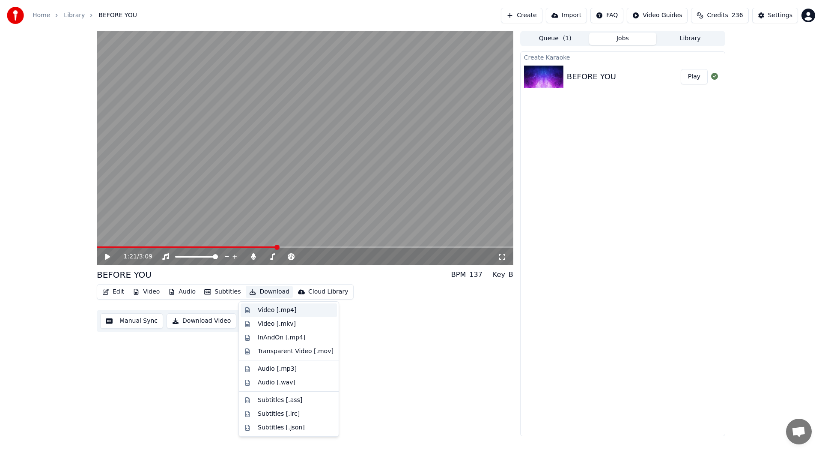
click at [269, 309] on div "Video [.mp4]" at bounding box center [277, 310] width 39 height 9
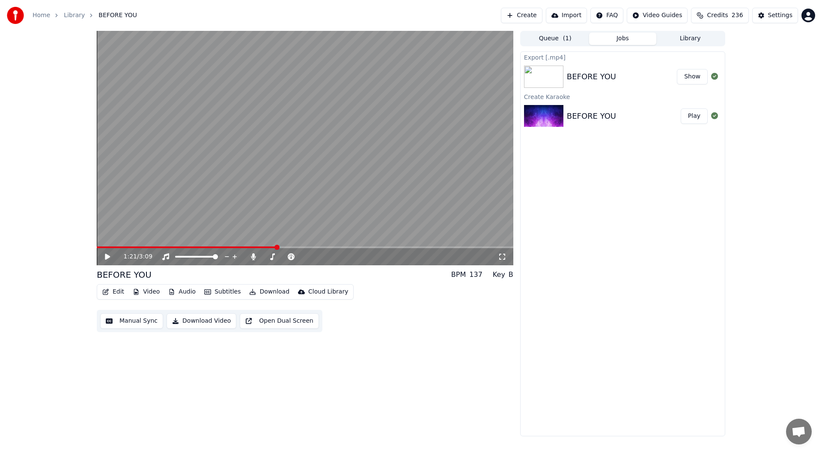
click at [693, 72] on button "Show" at bounding box center [692, 76] width 31 height 15
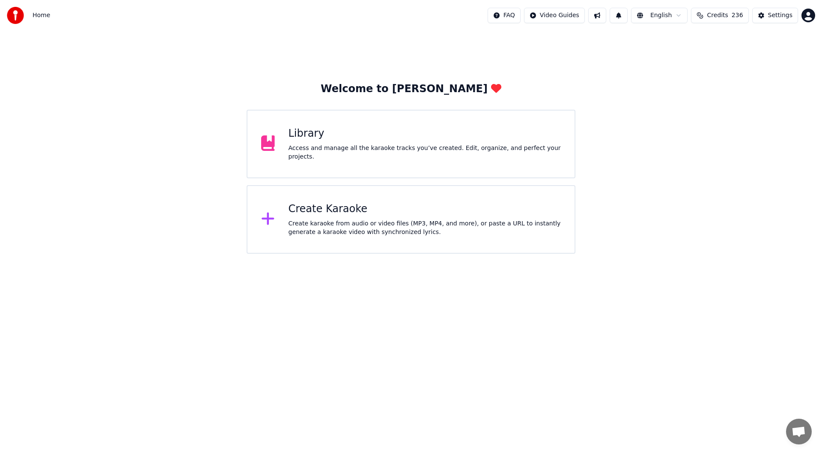
click at [334, 133] on div "Library" at bounding box center [425, 134] width 273 height 14
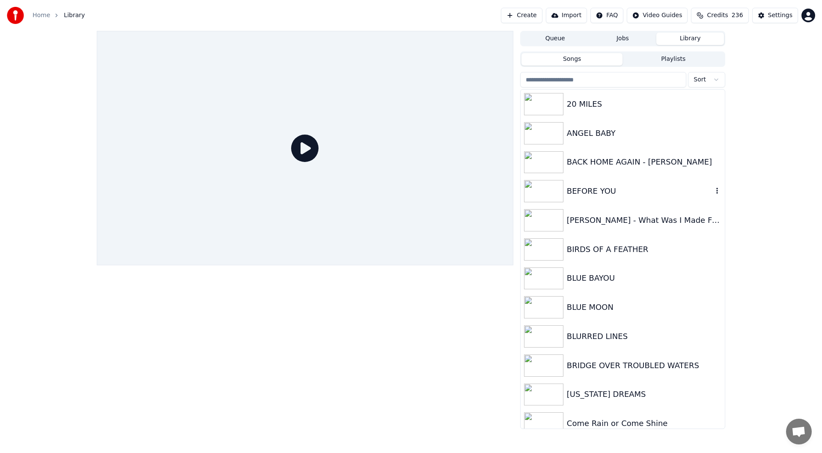
click at [602, 188] on div "BEFORE YOU" at bounding box center [640, 191] width 146 height 12
